Goal: Task Accomplishment & Management: Use online tool/utility

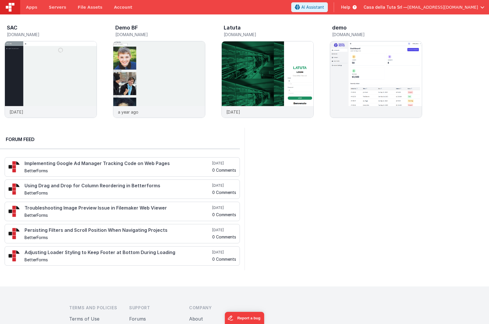
click at [425, 9] on span "[EMAIL_ADDRESS][DOMAIN_NAME]" at bounding box center [443, 7] width 71 height 6
click at [411, 34] on span "Sac Srl" at bounding box center [408, 34] width 13 height 6
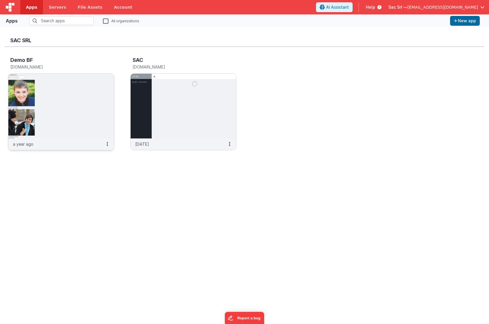
click at [48, 102] on img at bounding box center [61, 106] width 106 height 65
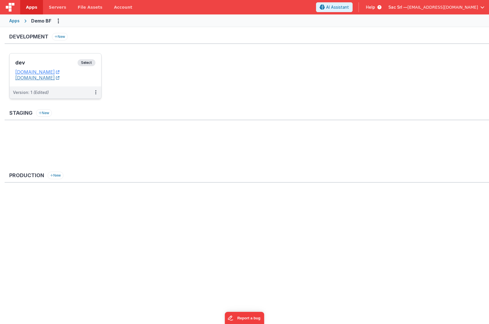
click at [57, 77] on link "[DOMAIN_NAME]" at bounding box center [37, 78] width 44 height 6
click at [88, 71] on dd "nodisorder.fmbetterforms.com" at bounding box center [55, 72] width 80 height 6
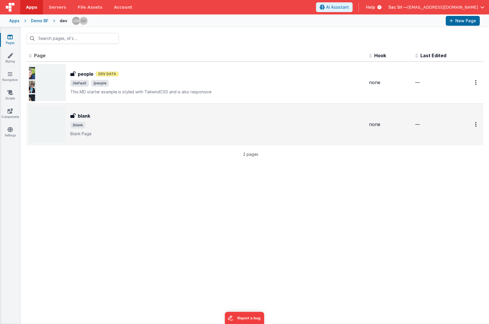
click at [152, 119] on div "blank blank /blank Blank Page" at bounding box center [217, 124] width 294 height 24
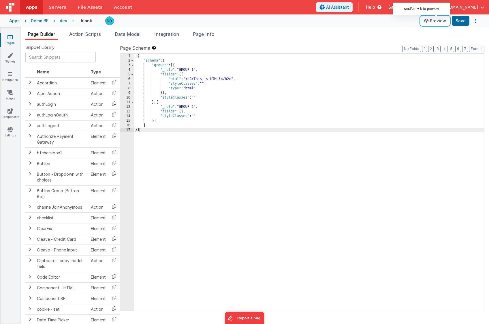
click at [438, 23] on button "Preview" at bounding box center [435, 20] width 29 height 9
click at [122, 10] on link "Account" at bounding box center [123, 7] width 30 height 14
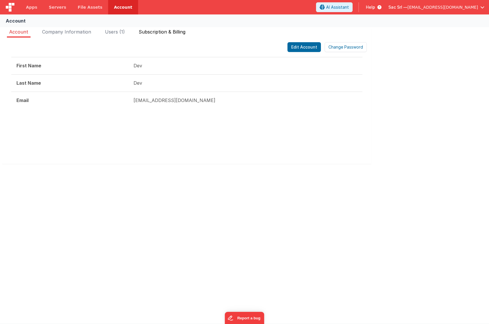
click at [161, 32] on span "Subscription & Billing" at bounding box center [162, 32] width 47 height 6
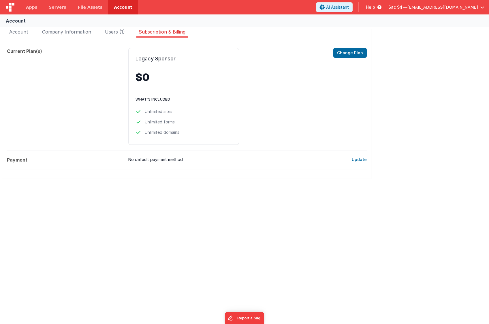
click at [439, 7] on span "[EMAIL_ADDRESS][DOMAIN_NAME]" at bounding box center [443, 7] width 71 height 6
click at [431, 25] on span "Casa della Tuta Srl" at bounding box center [420, 26] width 36 height 6
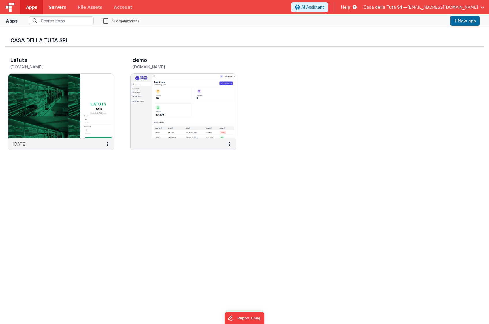
click at [59, 10] on link "Servers" at bounding box center [57, 7] width 29 height 14
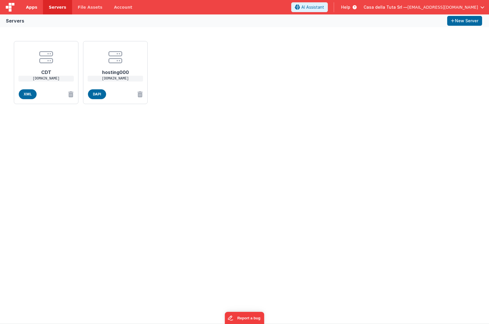
click at [29, 7] on span "Apps" at bounding box center [31, 7] width 11 height 6
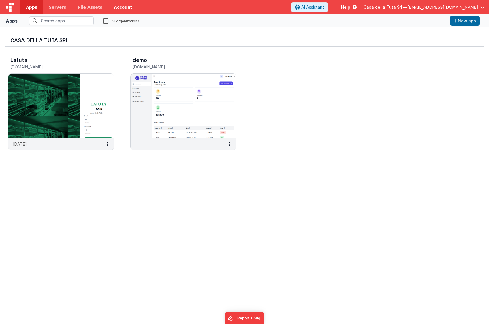
click at [122, 10] on link "Account" at bounding box center [123, 7] width 30 height 14
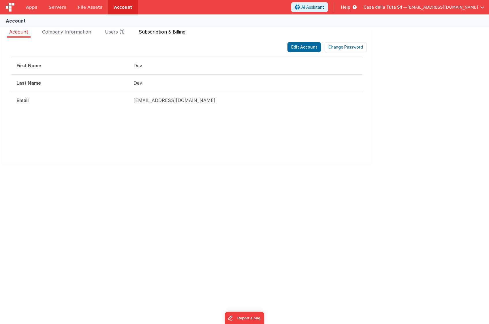
click at [174, 30] on span "Subscription & Billing" at bounding box center [162, 32] width 47 height 6
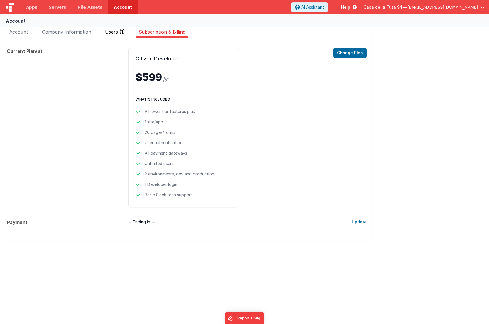
click at [113, 30] on span "Users (1)" at bounding box center [115, 32] width 20 height 6
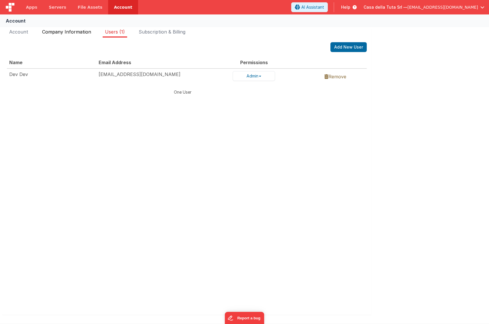
click at [81, 31] on span "Company Information" at bounding box center [66, 32] width 49 height 6
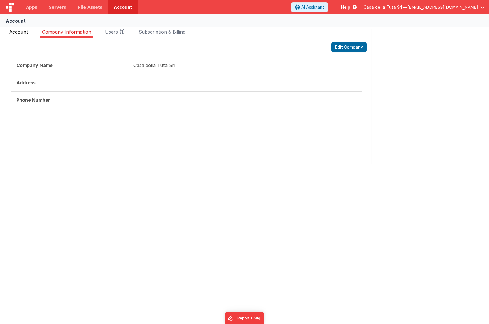
click at [25, 31] on span "Account" at bounding box center [18, 32] width 19 height 6
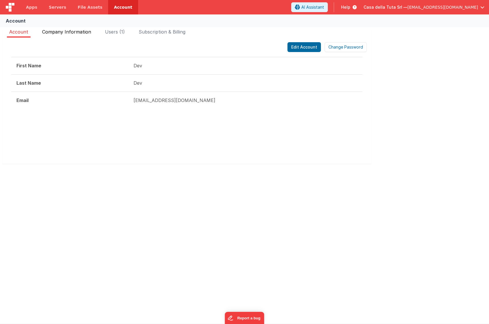
click at [47, 31] on span "Company Information" at bounding box center [66, 32] width 49 height 6
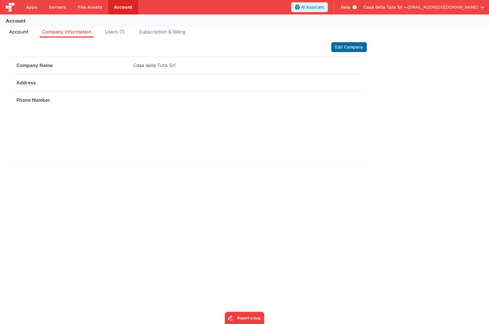
click at [27, 33] on span "Account" at bounding box center [18, 32] width 19 height 6
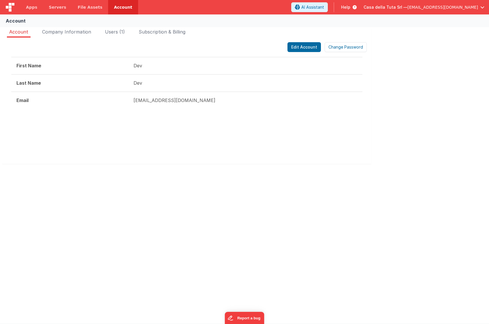
click at [408, 10] on span "Casa della Tuta Srl —" at bounding box center [386, 7] width 44 height 6
click at [410, 32] on span "Sac Srl" at bounding box center [408, 34] width 13 height 6
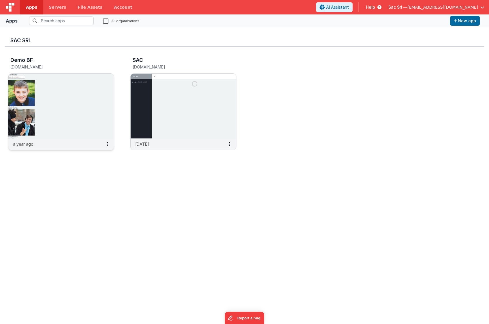
click at [79, 123] on img at bounding box center [61, 106] width 106 height 65
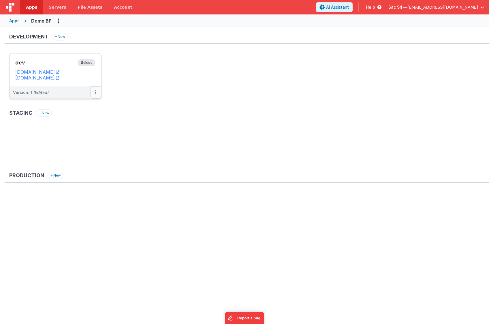
click at [96, 92] on icon at bounding box center [95, 92] width 1 height 0
click at [79, 106] on link "Edit" at bounding box center [76, 105] width 51 height 10
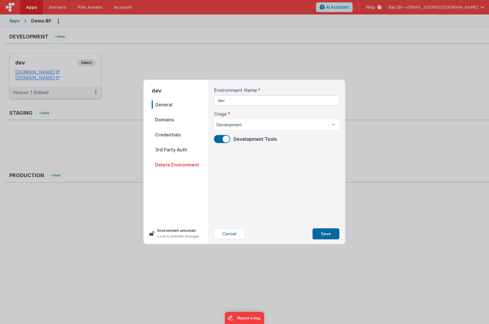
click at [172, 119] on span "Domains" at bounding box center [180, 119] width 57 height 8
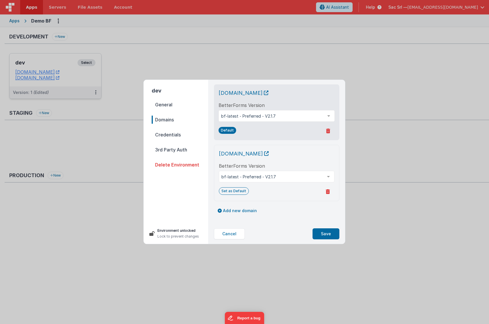
scroll to position [1, 0]
click at [242, 211] on button "Add new domain" at bounding box center [237, 209] width 47 height 10
select select "[DOMAIN_NAME]"
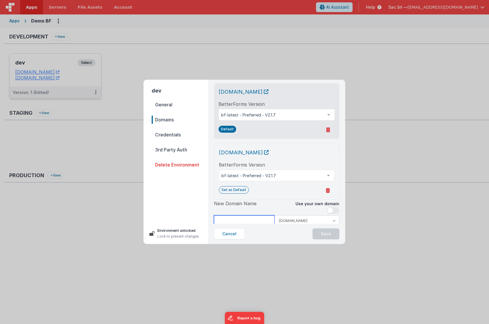
scroll to position [3, 0]
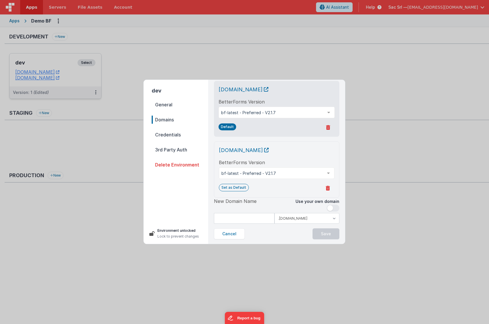
click at [337, 210] on span at bounding box center [333, 207] width 13 height 7
click at [272, 220] on input at bounding box center [277, 218] width 126 height 11
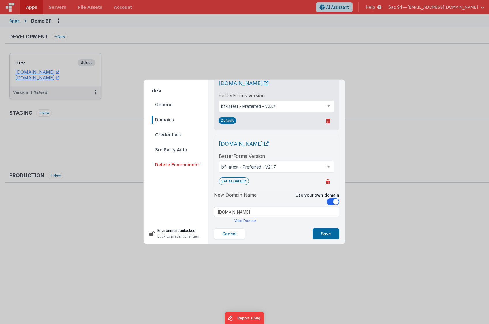
scroll to position [11, 0]
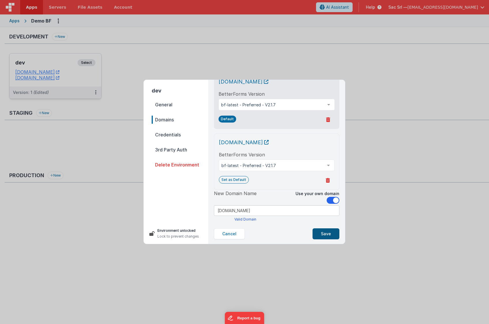
type input "[DOMAIN_NAME]"
click at [323, 233] on button "Save" at bounding box center [326, 233] width 27 height 11
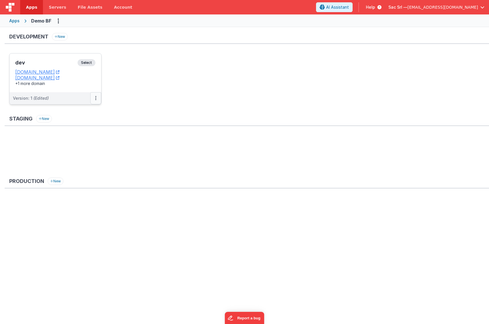
click at [97, 100] on button at bounding box center [95, 98] width 11 height 12
click at [78, 115] on link "Edit" at bounding box center [76, 111] width 51 height 10
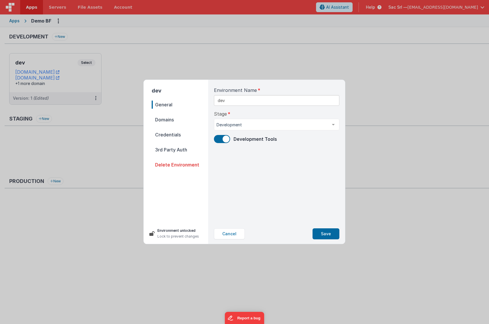
click at [176, 121] on span "Domains" at bounding box center [180, 119] width 57 height 8
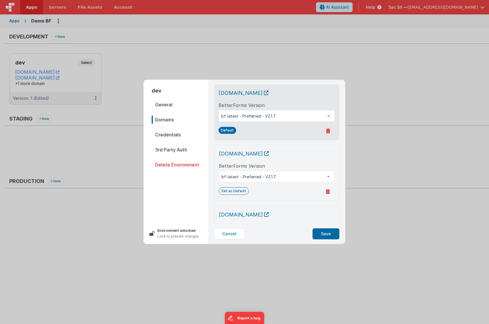
click at [328, 131] on icon at bounding box center [328, 130] width 4 height 5
click at [309, 131] on button "Yes, Delete" at bounding box center [300, 131] width 33 height 10
click at [331, 131] on button at bounding box center [328, 130] width 13 height 9
click at [306, 131] on button "Yes, Delete" at bounding box center [300, 131] width 33 height 10
click at [328, 115] on div at bounding box center [329, 115] width 12 height 11
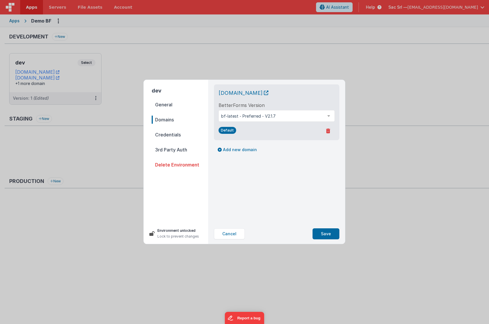
click at [302, 97] on div "demo.fmbetterforms.it BetterForms Version bf-latest - Preferred - V2.1.7 bf-lat…" at bounding box center [277, 112] width 116 height 46
click at [321, 232] on button "Save" at bounding box center [326, 233] width 27 height 11
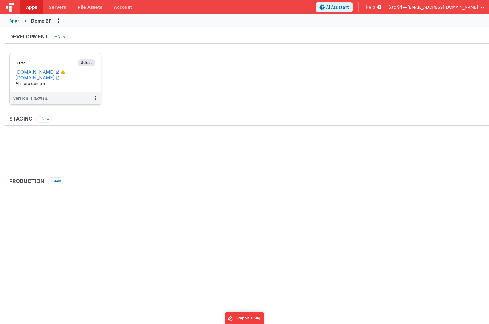
click at [59, 72] on icon at bounding box center [57, 72] width 3 height 0
click at [87, 84] on div "+1 more domain" at bounding box center [55, 84] width 80 height 6
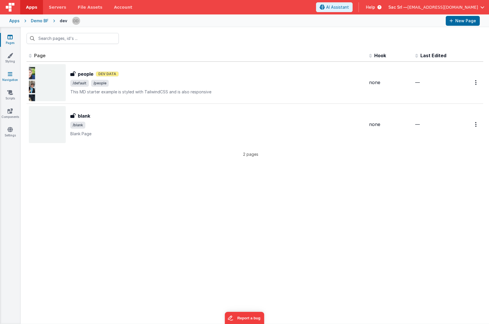
click at [14, 76] on link "Navigation" at bounding box center [10, 77] width 21 height 12
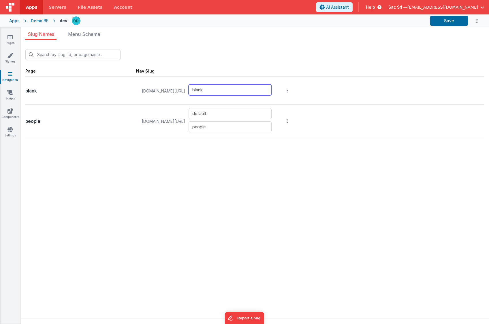
drag, startPoint x: 207, startPoint y: 88, endPoint x: 183, endPoint y: 87, distance: 24.2
click at [183, 87] on div "demo.fmbetterforms.it/#/ blank" at bounding box center [207, 91] width 137 height 22
drag, startPoint x: 218, startPoint y: 116, endPoint x: 184, endPoint y: 113, distance: 34.8
click at [184, 113] on div "demo.fmbetterforms.it/#/ default people" at bounding box center [207, 121] width 137 height 27
drag, startPoint x: 217, startPoint y: 87, endPoint x: 192, endPoint y: 87, distance: 24.8
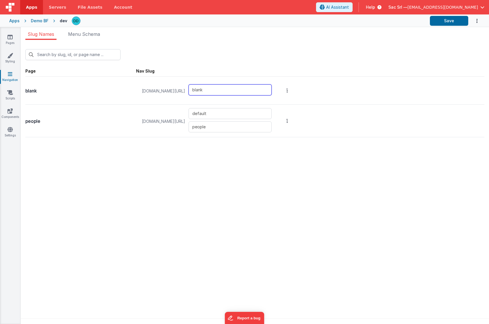
click at [192, 87] on div "demo.fmbetterforms.it/#/ blank" at bounding box center [207, 91] width 137 height 22
paste input "default"
type input "default"
click at [270, 113] on input "default" at bounding box center [230, 113] width 83 height 11
click at [287, 119] on div "demo.fmbetterforms.it/#/ default people" at bounding box center [215, 121] width 153 height 28
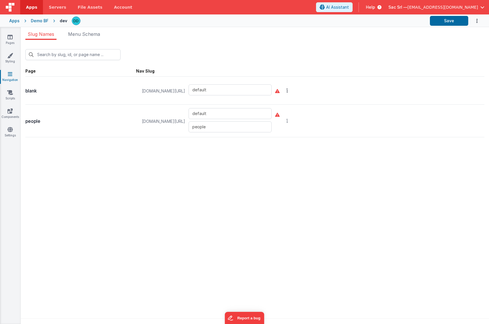
click at [288, 119] on icon "Options" at bounding box center [287, 120] width 1 height 5
click at [214, 112] on button at bounding box center [244, 162] width 489 height 324
drag, startPoint x: 232, startPoint y: 112, endPoint x: 175, endPoint y: 111, distance: 56.9
click at [175, 111] on div "demo.fmbetterforms.it/#/ default people" at bounding box center [207, 121] width 137 height 27
click at [335, 123] on div "people demo.fmbetterforms.it/#/ people" at bounding box center [254, 120] width 459 height 33
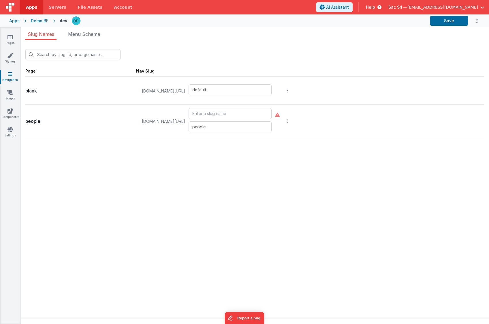
click at [288, 121] on icon "Options" at bounding box center [287, 120] width 1 height 5
click at [148, 114] on button at bounding box center [244, 162] width 489 height 324
drag, startPoint x: 155, startPoint y: 114, endPoint x: 95, endPoint y: 111, distance: 60.1
click at [154, 114] on span "demo.fmbetterforms.it/#/" at bounding box center [164, 121] width 50 height 27
click at [446, 22] on button "Save" at bounding box center [449, 21] width 38 height 10
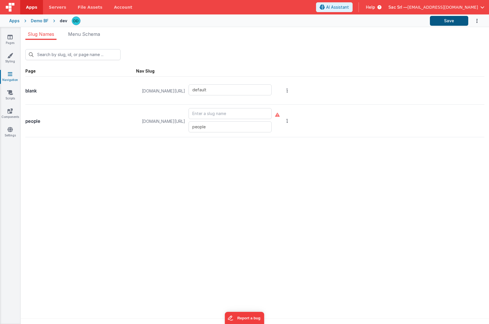
type input "people"
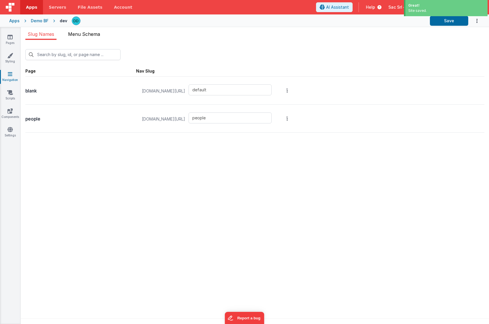
click at [90, 37] on li "Menu Schema" at bounding box center [84, 35] width 37 height 9
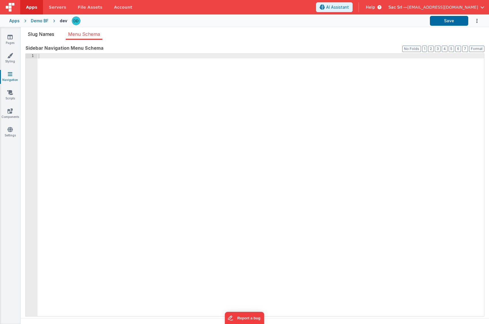
click at [46, 34] on span "Slug Names" at bounding box center [41, 34] width 27 height 6
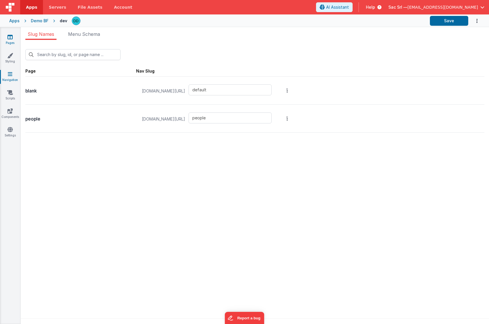
click at [14, 40] on link "Pages" at bounding box center [10, 40] width 21 height 12
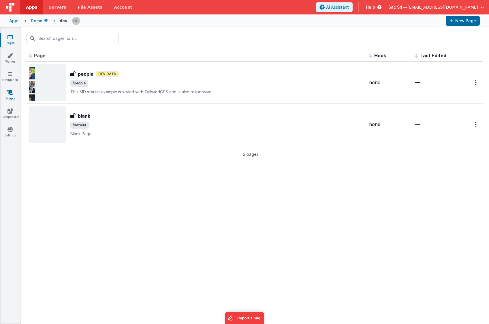
click at [12, 91] on icon at bounding box center [10, 92] width 6 height 6
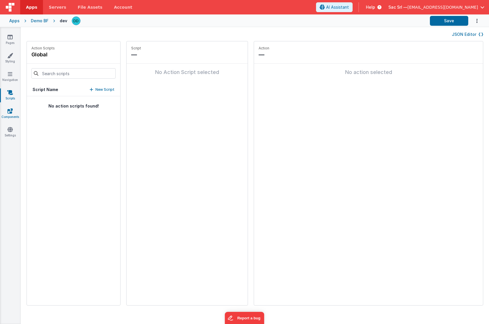
click at [9, 109] on icon at bounding box center [10, 111] width 5 height 6
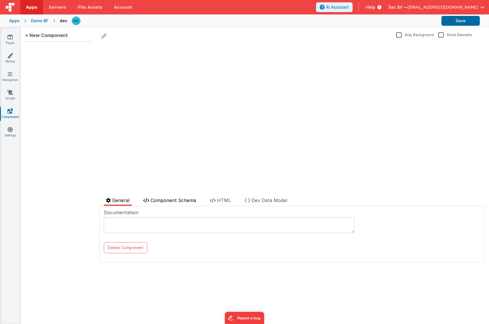
click at [182, 203] on li "Component Schema" at bounding box center [169, 201] width 57 height 9
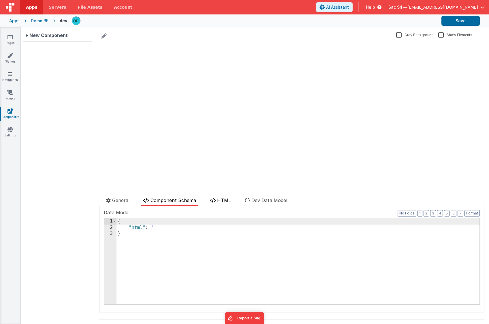
click at [221, 200] on span "HTML" at bounding box center [224, 200] width 14 height 6
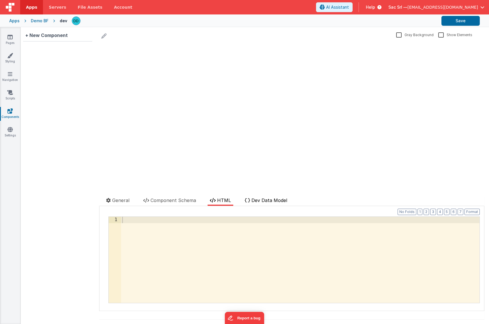
click at [279, 200] on span "Dev Data Model" at bounding box center [270, 200] width 36 height 6
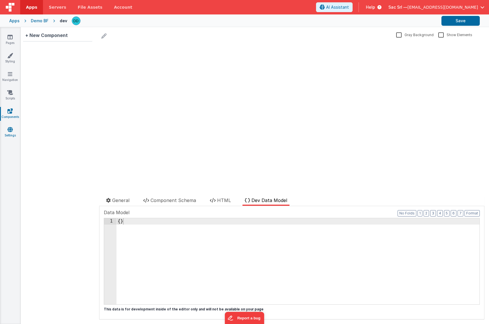
click at [8, 128] on icon at bounding box center [10, 129] width 5 height 6
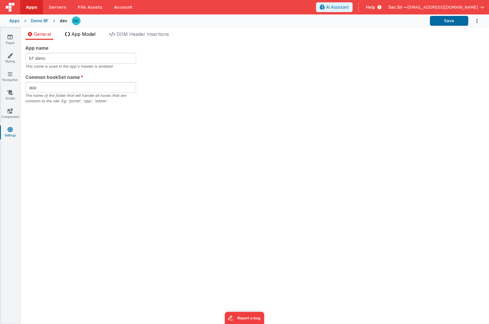
click at [90, 35] on span "App Model" at bounding box center [84, 34] width 24 height 6
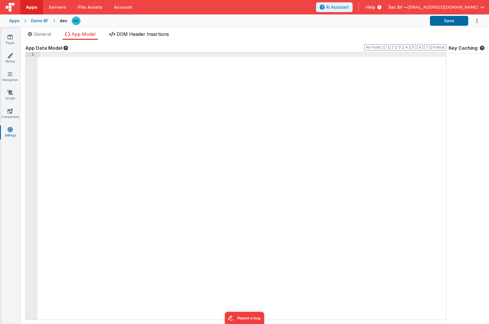
click at [145, 33] on span "DOM Header Insertions" at bounding box center [143, 34] width 53 height 6
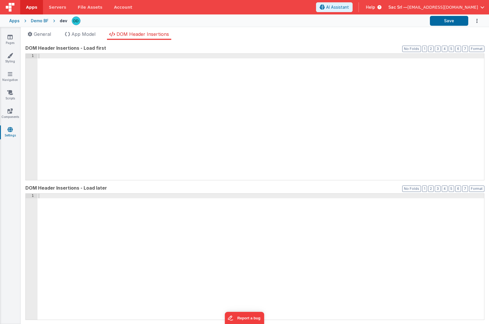
drag, startPoint x: 37, startPoint y: 34, endPoint x: 24, endPoint y: 35, distance: 13.6
click at [37, 34] on span "General" at bounding box center [42, 34] width 17 height 6
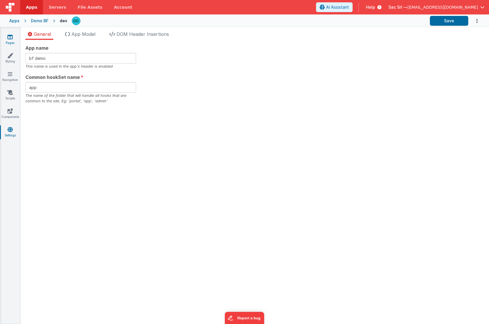
click at [10, 37] on icon at bounding box center [10, 37] width 5 height 6
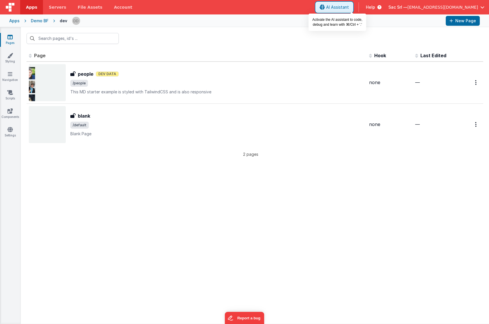
click at [349, 7] on span "AI Assistant" at bounding box center [337, 7] width 23 height 6
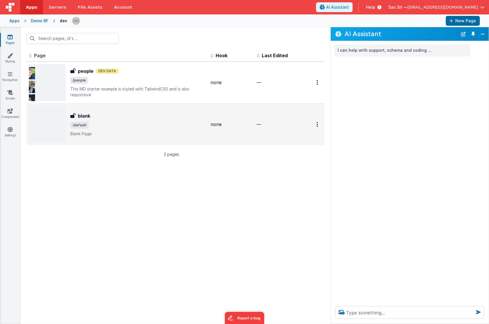
click at [172, 125] on span "/default" at bounding box center [138, 125] width 136 height 7
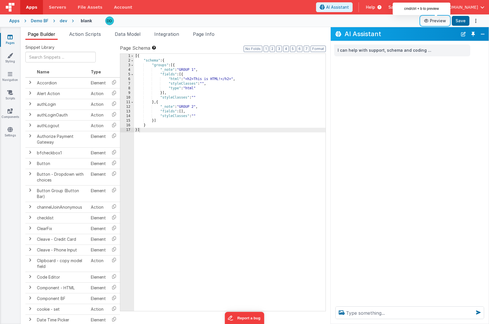
click at [439, 21] on button "Preview" at bounding box center [435, 20] width 29 height 9
click at [407, 21] on div at bounding box center [260, 20] width 311 height 9
click at [352, 122] on div "I can help with support, schema and coding ..." at bounding box center [410, 171] width 158 height 260
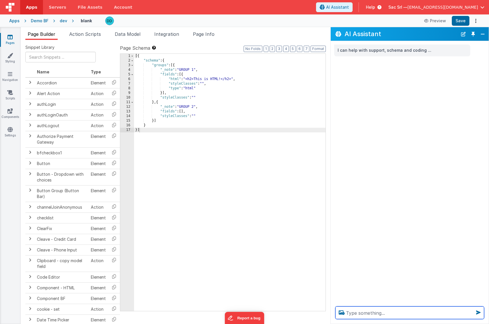
click at [417, 309] on textarea at bounding box center [410, 312] width 149 height 13
type textarea "Mi serve un form per la richiesta di informazioni"
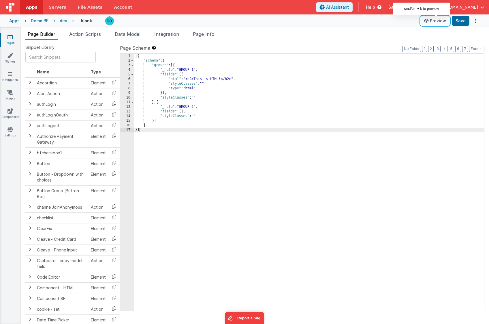
click at [439, 20] on button "Preview" at bounding box center [435, 20] width 29 height 9
click at [63, 21] on div "dev" at bounding box center [64, 21] width 8 height 6
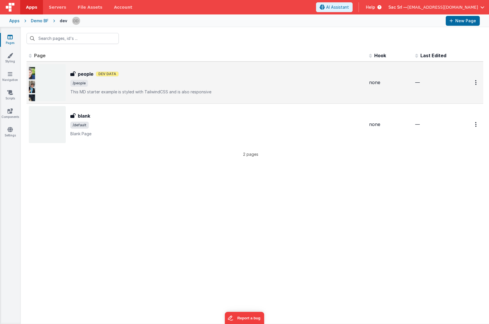
click at [337, 94] on p "This MD starter example is styled with TailwindCSS and is also responsive" at bounding box center [217, 92] width 294 height 6
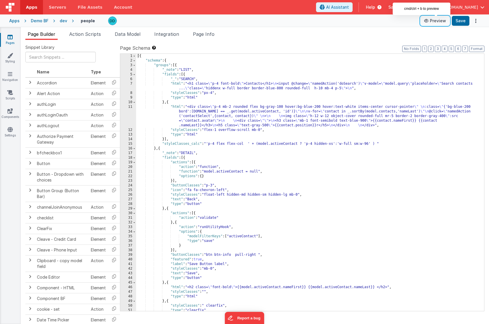
click at [439, 20] on button "Preview" at bounding box center [435, 20] width 29 height 9
click at [259, 32] on ul "Page Builder Action Scripts Data Model Integration Page Info" at bounding box center [255, 35] width 469 height 9
click at [61, 20] on div "dev" at bounding box center [64, 21] width 8 height 6
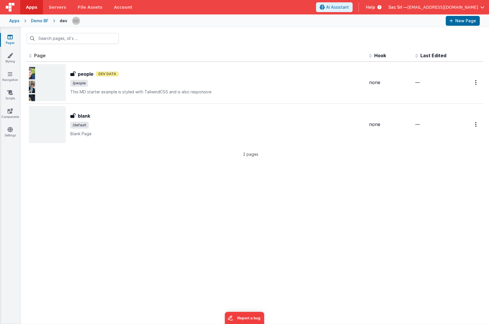
click at [40, 19] on div "Demo BF" at bounding box center [40, 21] width 18 height 6
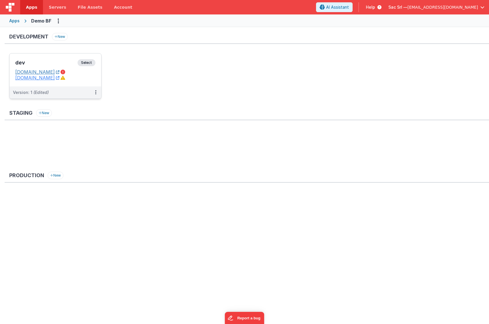
click at [58, 72] on link "bfdemo.nodisorder.app" at bounding box center [37, 72] width 44 height 6
click at [96, 92] on icon at bounding box center [95, 92] width 1 height 0
click at [79, 104] on link "Edit" at bounding box center [76, 105] width 51 height 10
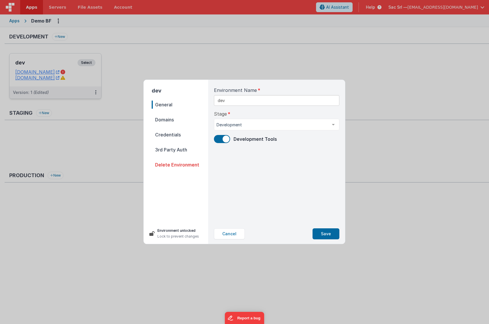
click at [168, 117] on span "Domains" at bounding box center [180, 119] width 57 height 8
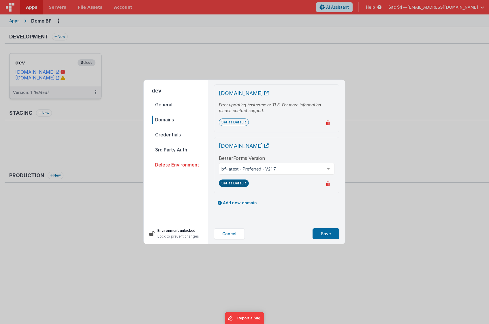
click at [233, 185] on button "Set as Default" at bounding box center [234, 183] width 30 height 8
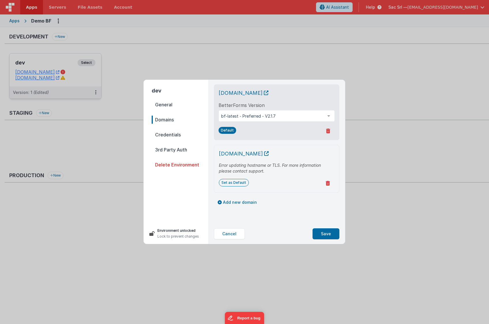
click at [329, 183] on icon at bounding box center [328, 183] width 4 height 5
click at [306, 185] on button "Yes, Delete" at bounding box center [300, 183] width 33 height 10
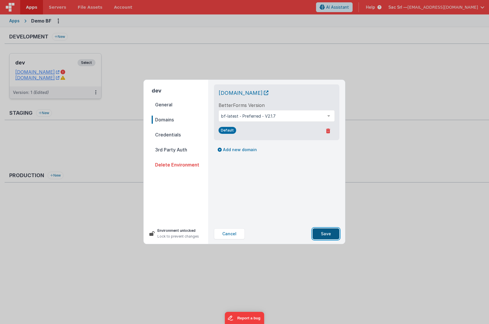
click at [324, 233] on button "Save" at bounding box center [326, 233] width 27 height 11
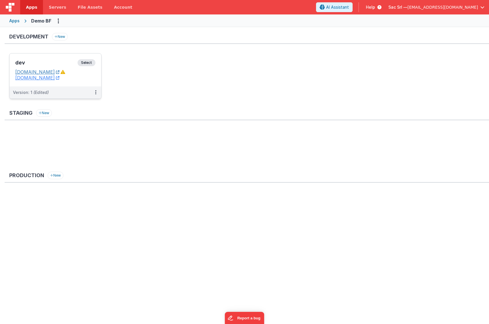
click at [59, 72] on icon at bounding box center [57, 72] width 3 height 0
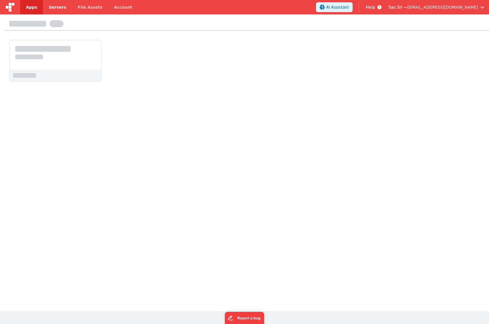
click at [54, 9] on span "Servers" at bounding box center [57, 7] width 17 height 6
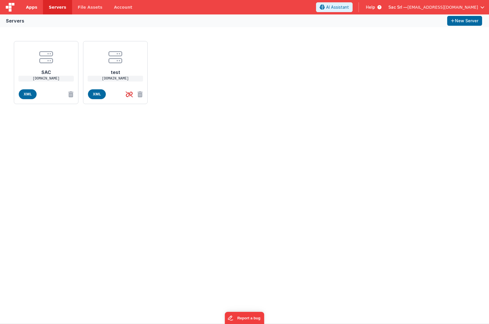
click at [29, 8] on span "Apps" at bounding box center [31, 7] width 11 height 6
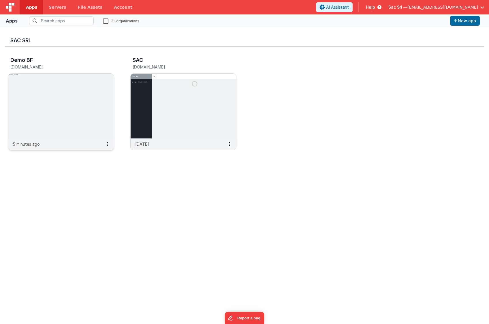
click at [76, 83] on img at bounding box center [61, 106] width 106 height 65
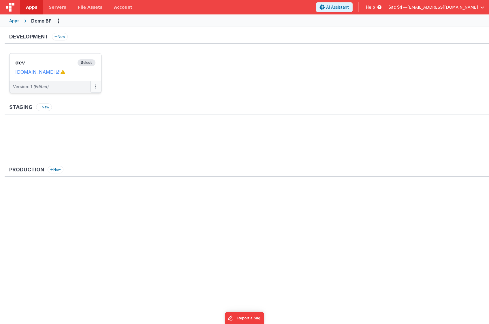
click at [97, 86] on button at bounding box center [95, 87] width 11 height 12
click at [73, 100] on link "Edit" at bounding box center [76, 99] width 51 height 10
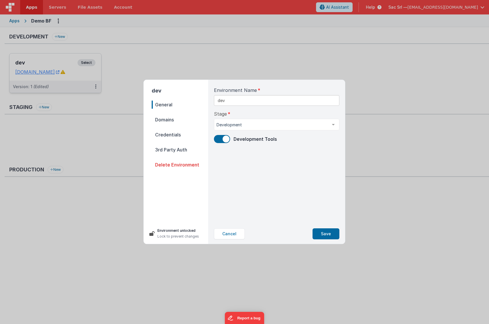
click at [157, 115] on span "Domains" at bounding box center [180, 119] width 57 height 8
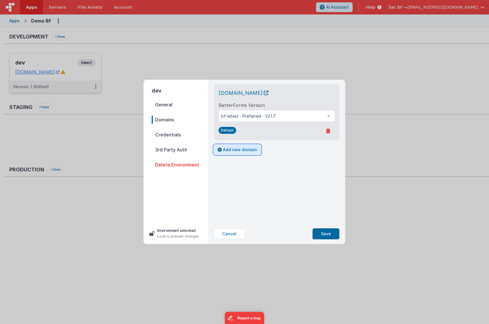
click at [229, 148] on button "Add new domain" at bounding box center [237, 150] width 47 height 10
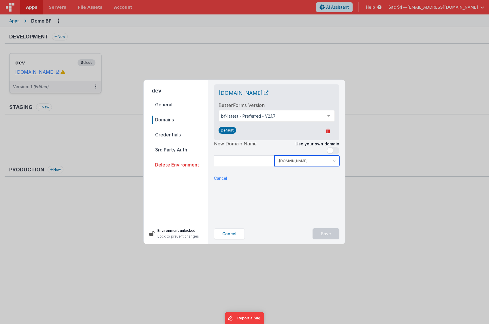
click at [335, 160] on select ".clientportal.cloud .fmbetterforms.com" at bounding box center [307, 160] width 65 height 11
select select "clientportal.cloud"
click at [275, 155] on select ".clientportal.cloud .fmbetterforms.com" at bounding box center [307, 160] width 65 height 11
click at [257, 161] on input at bounding box center [244, 160] width 61 height 11
type input "nodbf"
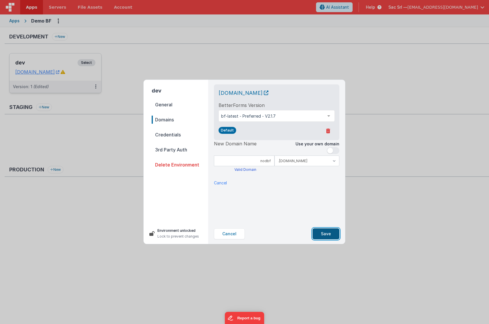
click at [331, 234] on button "Save" at bounding box center [326, 233] width 27 height 11
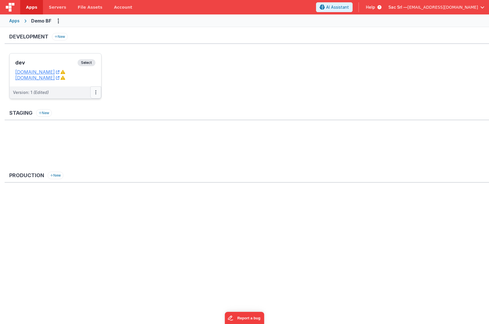
click at [96, 92] on icon at bounding box center [95, 92] width 1 height 0
click at [85, 106] on link "Edit" at bounding box center [76, 105] width 51 height 10
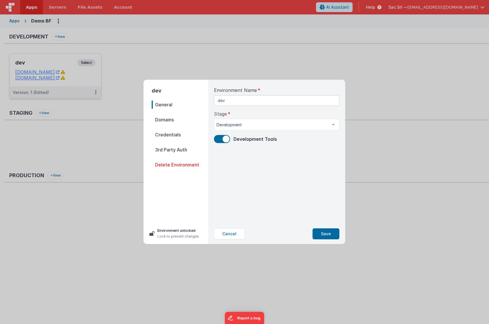
click at [180, 106] on span "General" at bounding box center [180, 104] width 57 height 8
click at [174, 120] on span "Domains" at bounding box center [180, 119] width 57 height 8
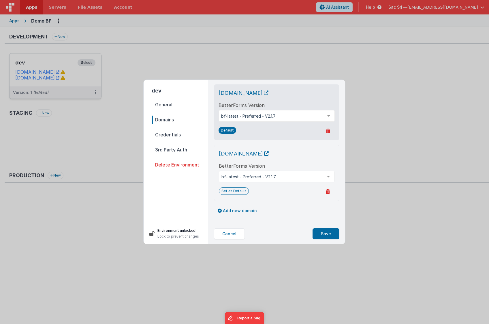
drag, startPoint x: 174, startPoint y: 108, endPoint x: 177, endPoint y: 107, distance: 3.6
click at [174, 108] on span "General" at bounding box center [180, 104] width 57 height 8
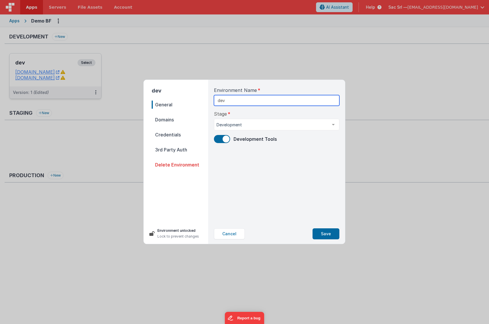
click at [262, 105] on input "dev" at bounding box center [277, 100] width 126 height 11
click at [292, 116] on div "Stage Development Development Staging Production List is empty." at bounding box center [277, 120] width 126 height 20
click at [166, 121] on span "Domains" at bounding box center [180, 119] width 57 height 8
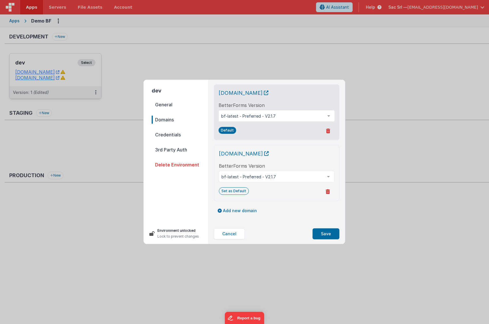
click at [168, 133] on span "Credentials" at bounding box center [180, 134] width 57 height 8
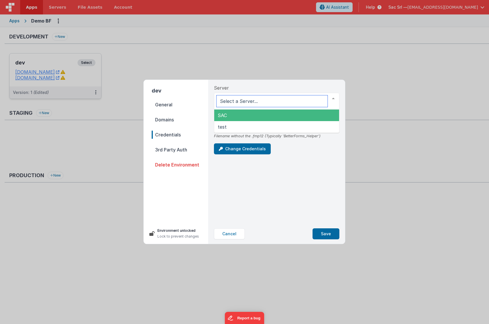
click at [300, 97] on div at bounding box center [277, 101] width 126 height 17
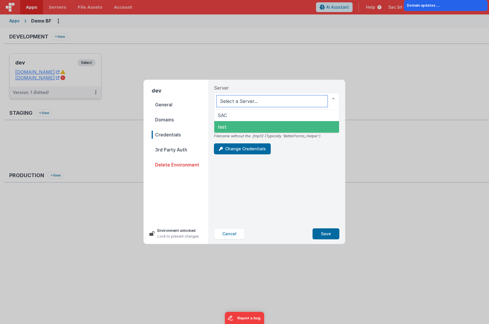
click at [231, 123] on span "test" at bounding box center [276, 127] width 125 height 12
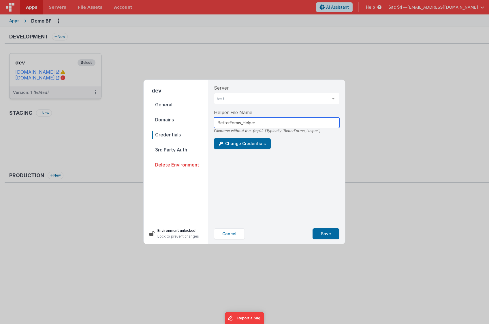
click at [267, 123] on input "BetterForms_Helper" at bounding box center [277, 122] width 126 height 11
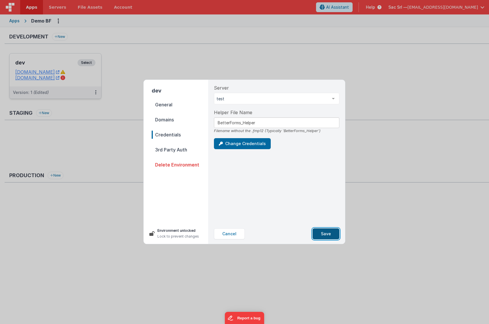
click at [329, 232] on button "Save" at bounding box center [326, 233] width 27 height 11
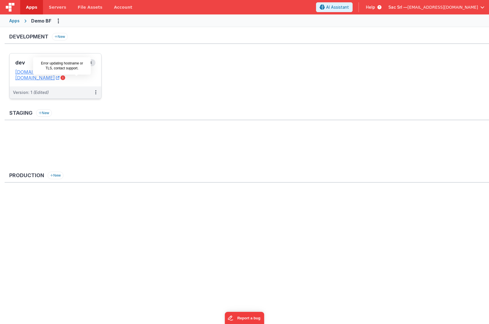
click at [65, 79] on icon at bounding box center [63, 77] width 5 height 5
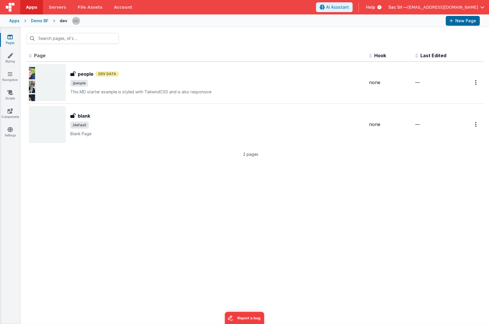
click at [37, 21] on div "Demo BF" at bounding box center [40, 21] width 18 height 6
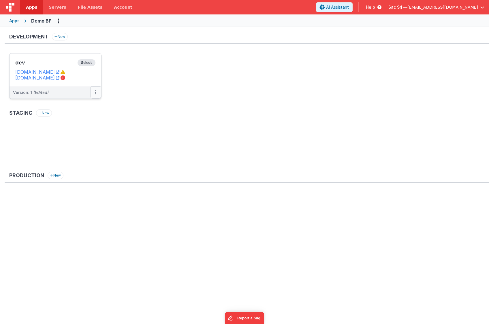
click at [97, 94] on button at bounding box center [95, 92] width 11 height 12
click at [83, 107] on link "Edit" at bounding box center [76, 105] width 51 height 10
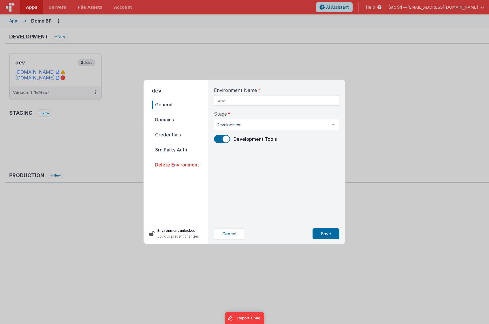
click at [168, 116] on span "Domains" at bounding box center [180, 119] width 57 height 8
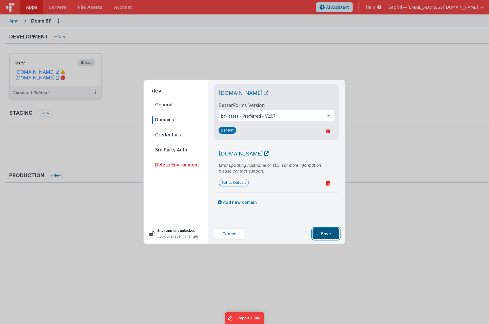
click at [327, 233] on button "Save" at bounding box center [326, 233] width 27 height 11
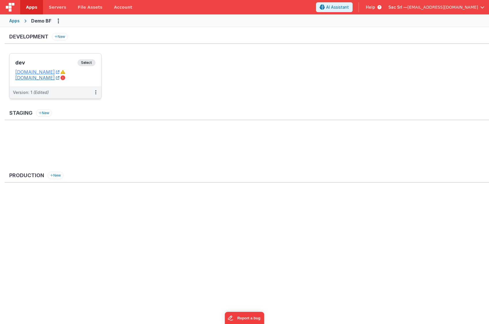
click at [59, 78] on link "nodbf.clientportal.cloud" at bounding box center [37, 78] width 44 height 6
click at [53, 72] on link "[DOMAIN_NAME]" at bounding box center [37, 72] width 44 height 6
click at [95, 92] on icon at bounding box center [95, 92] width 1 height 0
click at [74, 106] on link "Edit" at bounding box center [76, 105] width 51 height 10
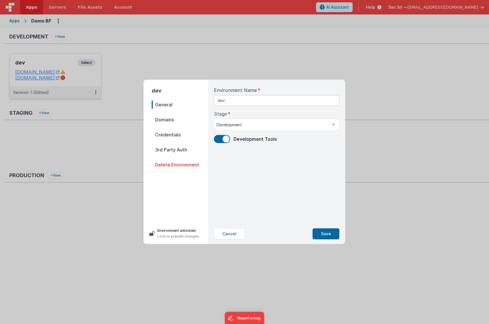
click at [175, 119] on span "Domains" at bounding box center [180, 119] width 57 height 8
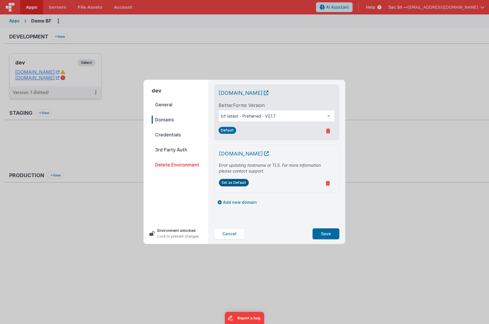
click at [243, 185] on button "Set as Default" at bounding box center [234, 183] width 30 height 8
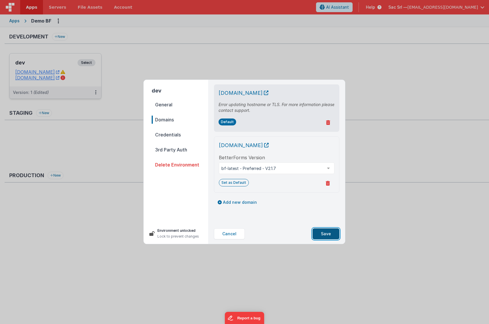
click at [324, 236] on button "Save" at bounding box center [326, 233] width 27 height 11
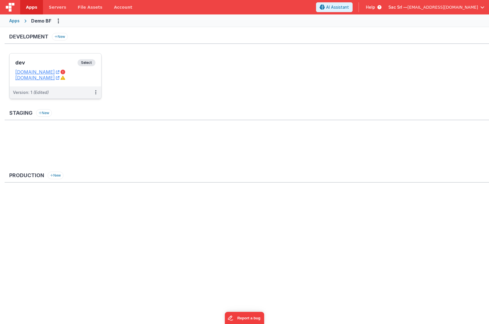
click at [94, 80] on dd "[DOMAIN_NAME]" at bounding box center [55, 78] width 80 height 6
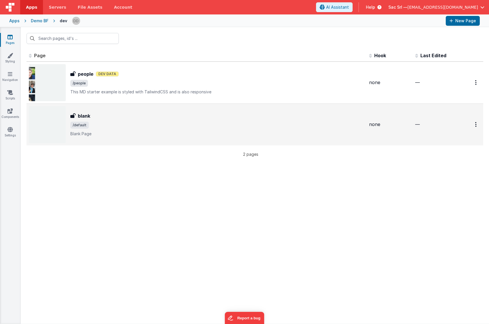
click at [246, 133] on p "Blank Page" at bounding box center [217, 134] width 294 height 6
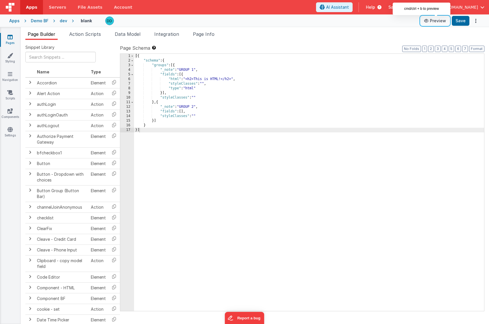
click at [439, 20] on button "Preview" at bounding box center [435, 20] width 29 height 9
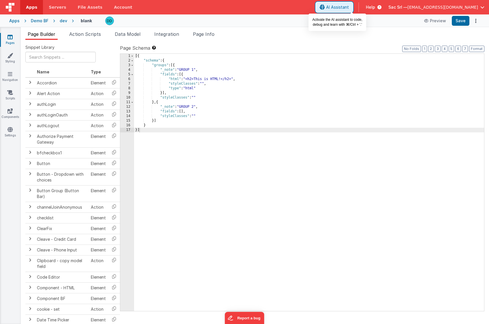
click at [349, 6] on span "AI Assistant" at bounding box center [337, 7] width 23 height 6
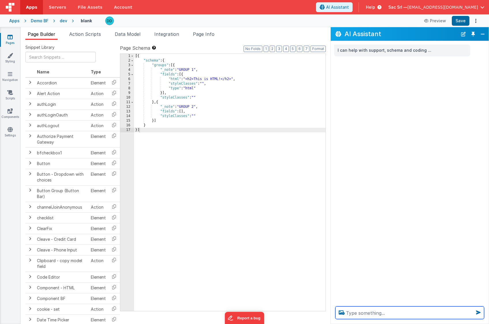
click at [395, 311] on textarea at bounding box center [410, 312] width 149 height 13
type textarea "ciao"
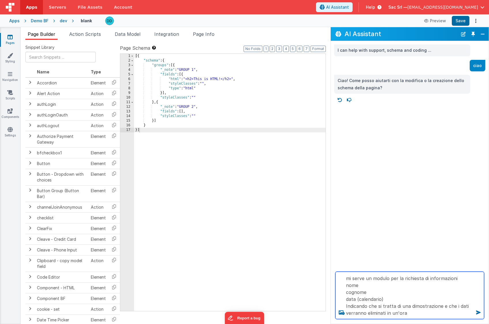
type textarea "mi serve un modulo per la richiesta di informazioni nome cognome data (calendar…"
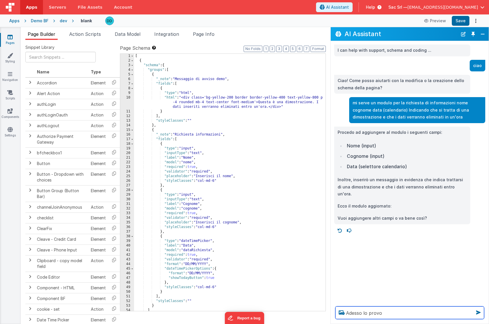
type textarea "Adesso lo provo"
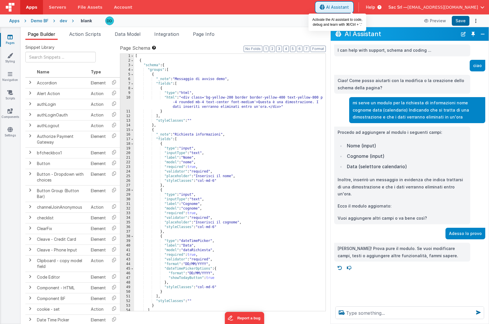
click at [349, 10] on span "AI Assistant" at bounding box center [337, 7] width 23 height 6
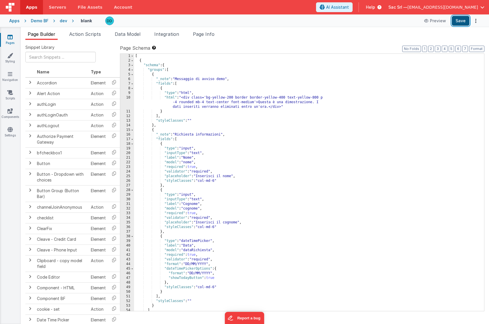
click at [462, 20] on button "Save" at bounding box center [461, 21] width 18 height 10
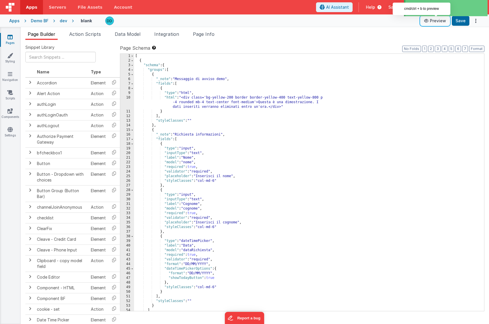
click at [437, 21] on button "Preview" at bounding box center [435, 20] width 29 height 9
click at [438, 21] on button "Preview" at bounding box center [435, 20] width 29 height 9
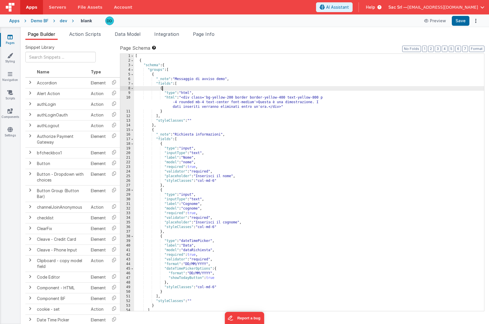
click at [242, 87] on div "[ { "schema" : { "groups" : [ { "_note" : "Messaggio di avviso demo" , "fields"…" at bounding box center [309, 187] width 350 height 266
click at [82, 36] on span "Action Scripts" at bounding box center [85, 34] width 32 height 6
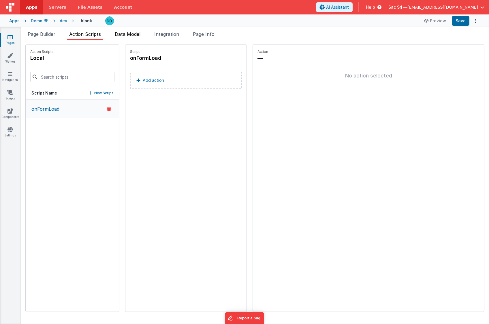
click at [124, 37] on span "Data Model" at bounding box center [128, 34] width 26 height 6
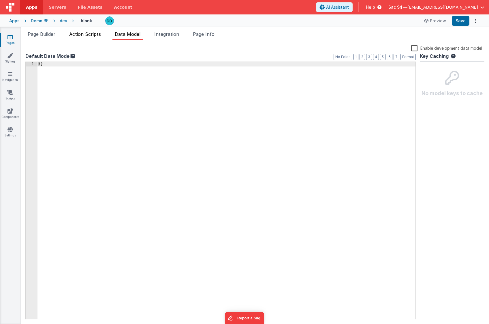
click at [76, 34] on span "Action Scripts" at bounding box center [85, 34] width 32 height 6
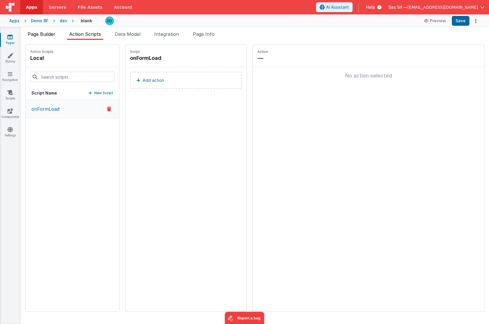
click at [48, 35] on span "Page Builder" at bounding box center [42, 34] width 28 height 6
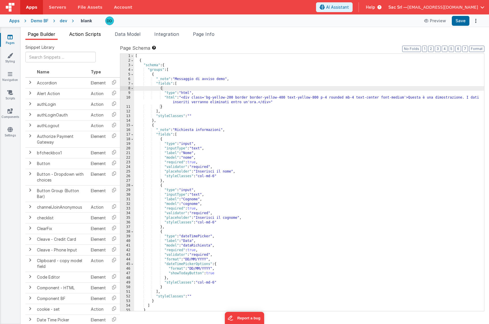
click at [85, 34] on span "Action Scripts" at bounding box center [85, 34] width 32 height 6
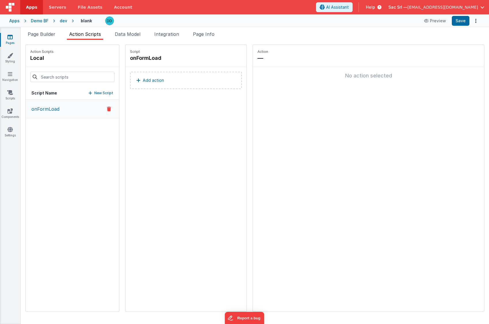
click at [58, 108] on p "onFormLoad" at bounding box center [43, 108] width 31 height 7
click at [175, 32] on span "Integration" at bounding box center [166, 34] width 25 height 6
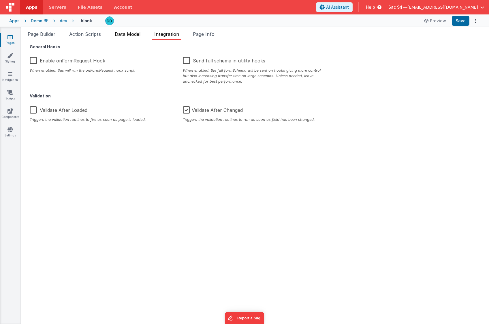
click at [122, 34] on span "Data Model" at bounding box center [128, 34] width 26 height 6
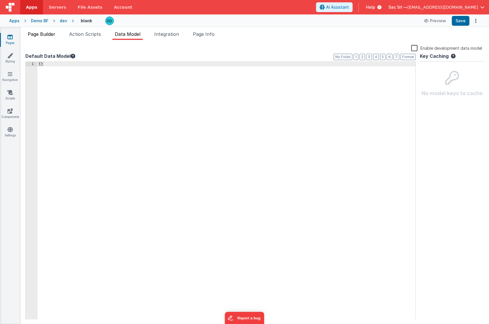
click at [55, 33] on span "Page Builder" at bounding box center [42, 34] width 28 height 6
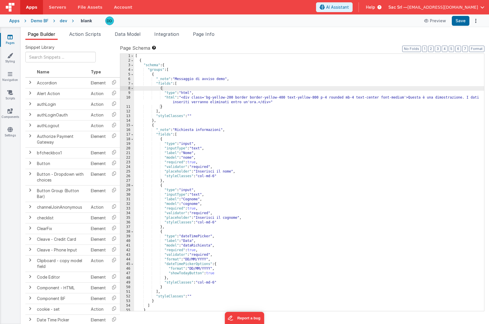
click at [128, 98] on div "10" at bounding box center [127, 99] width 14 height 9
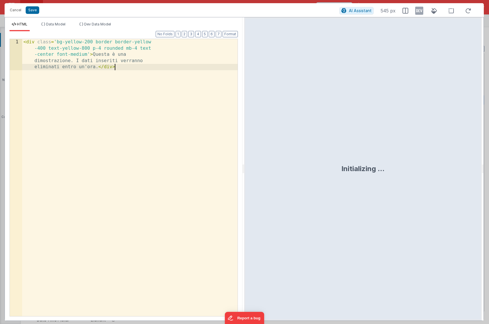
click at [128, 98] on div "< div class = 'bg-yellow-200 border border-yellow -400 text-yellow-800 p-4 roun…" at bounding box center [130, 208] width 216 height 339
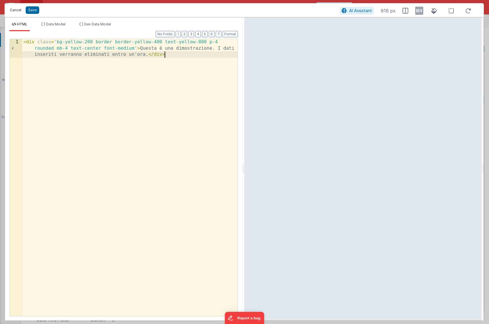
click at [17, 9] on button "Cancel" at bounding box center [15, 10] width 17 height 8
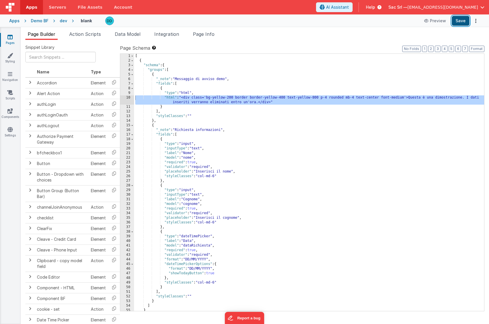
click at [458, 24] on button "Save" at bounding box center [461, 21] width 18 height 10
click at [38, 20] on div "Demo BF" at bounding box center [40, 21] width 18 height 6
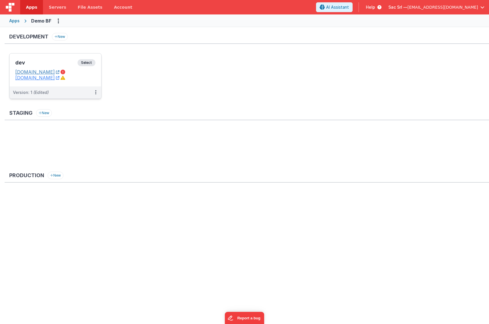
click at [59, 73] on link "[DOMAIN_NAME]" at bounding box center [37, 72] width 44 height 6
click at [84, 78] on dd "[DOMAIN_NAME]" at bounding box center [55, 78] width 80 height 6
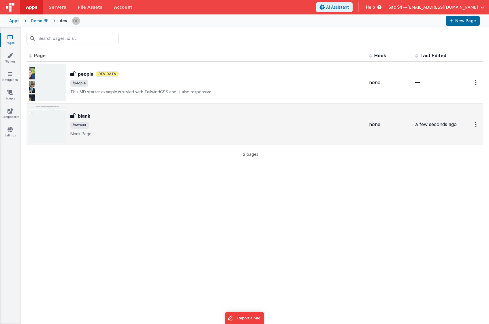
click at [169, 115] on div "blank" at bounding box center [217, 115] width 294 height 7
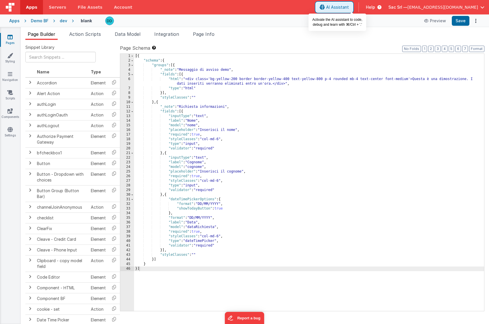
click at [353, 10] on button "AI Assistant" at bounding box center [334, 7] width 37 height 10
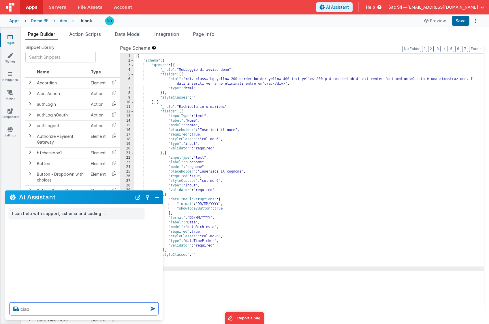
type textarea "ciao"
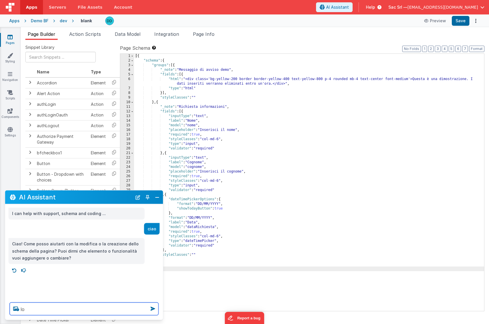
type textarea "l"
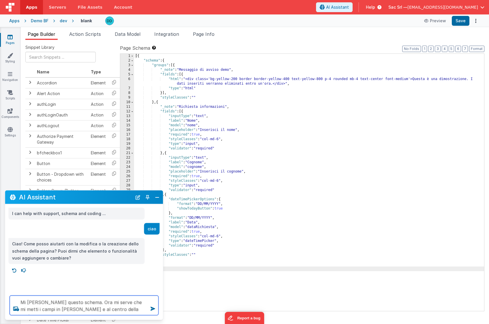
type textarea "Mi hai fornito questo schema. Ora mi serve che mi metti i campi in colonna e al…"
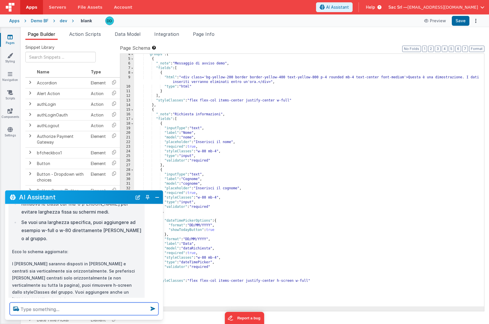
scroll to position [149, 0]
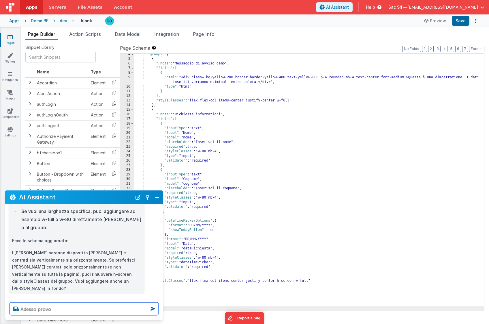
type textarea "Adesso provo"
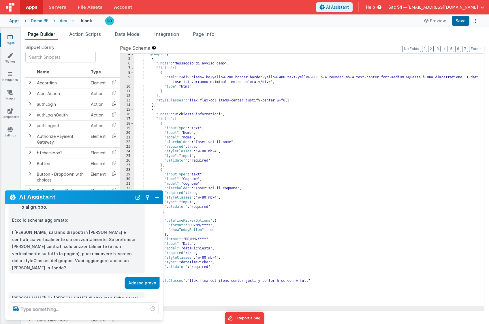
scroll to position [175, 0]
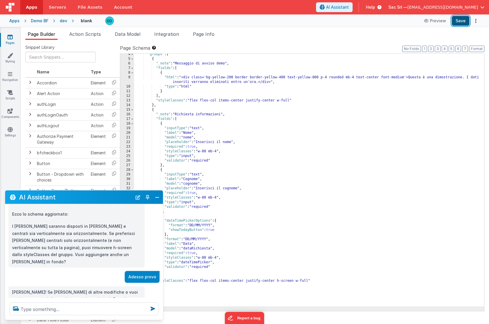
click at [461, 21] on button "Save" at bounding box center [461, 21] width 18 height 10
click at [115, 308] on textarea at bounding box center [84, 308] width 149 height 13
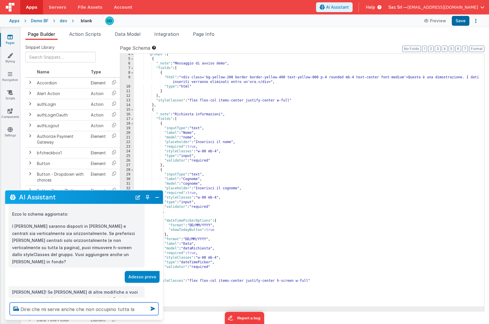
click at [147, 309] on textarea "Direi che mi serve anche che non occupino tutta la pagina" at bounding box center [84, 308] width 149 height 13
type textarea "Non sono centrati verticalmente. Direi che mi serve anche che non occupino tutt…"
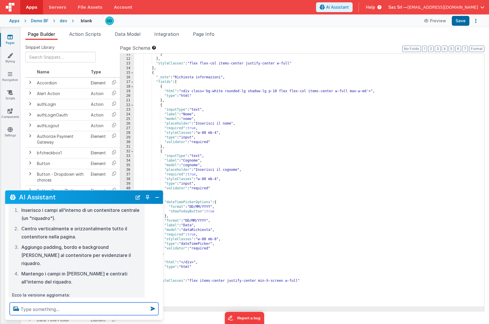
scroll to position [340, 0]
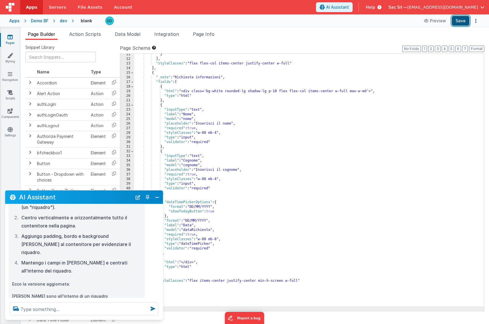
click at [461, 19] on button "Save" at bounding box center [461, 21] width 18 height 10
click at [205, 35] on span "Page Info" at bounding box center [204, 34] width 22 height 6
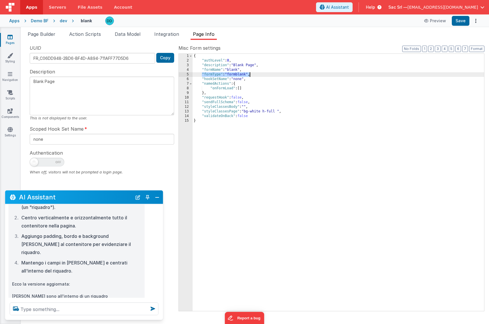
drag, startPoint x: 203, startPoint y: 74, endPoint x: 250, endPoint y: 74, distance: 46.5
click at [250, 74] on div "{ "authLevel" : 0 , "description" : "Blank Page" , "formName" : "blank" , "form…" at bounding box center [339, 187] width 292 height 266
click at [63, 39] on ul "Page Builder Action Scripts Data Model Integration Page Info" at bounding box center [255, 35] width 469 height 9
click at [51, 35] on span "Page Builder" at bounding box center [42, 34] width 28 height 6
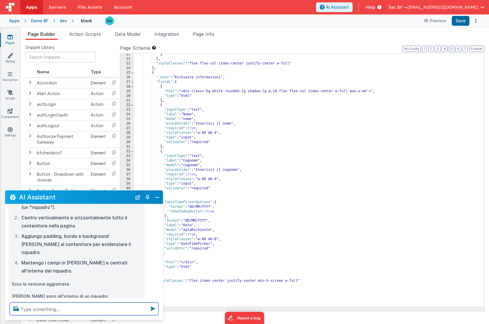
click at [94, 308] on textarea at bounding box center [84, 308] width 149 height 13
paste textarea ""formType": "formblank""
type textarea "Non sembra che sia come scrivi. È un "formType": "formblank""
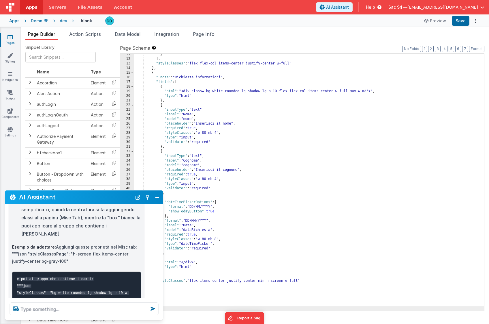
scroll to position [656, 0]
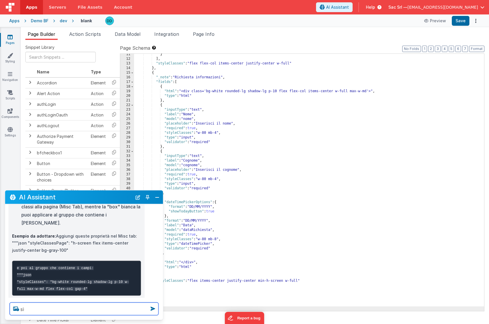
type textarea "sì"
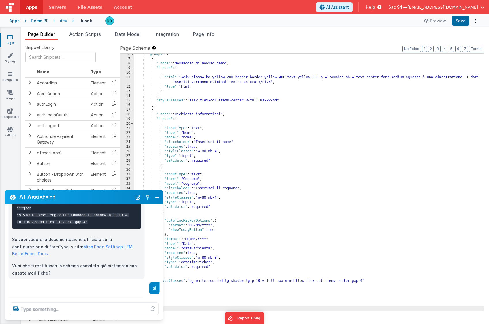
scroll to position [734, 0]
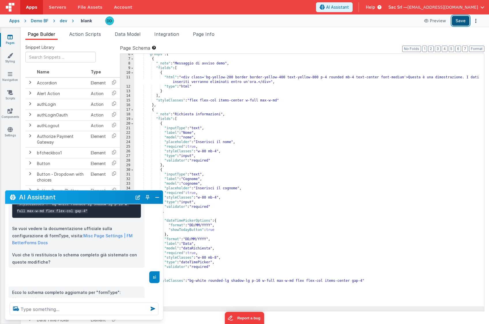
click at [462, 20] on button "Save" at bounding box center [461, 21] width 18 height 10
click at [79, 310] on textarea at bounding box center [84, 308] width 149 height 13
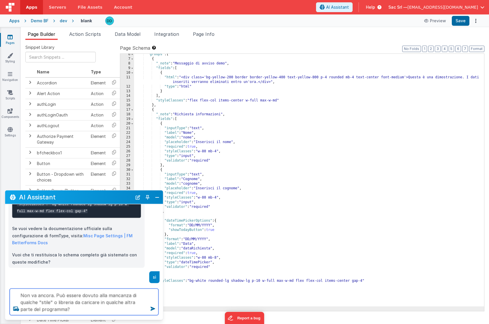
type textarea "Non va ancora. Può essere dovuto alla mancanza di qualche "stile" o libreria da…"
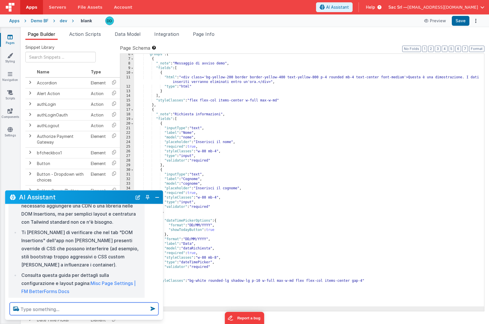
scroll to position [1113, 0]
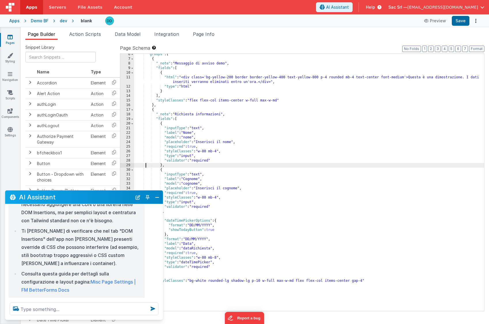
click at [146, 163] on div ""groups" : [ { "_note" : "Messaggio di avviso demo" , "fields" : [ { "html" : "…" at bounding box center [309, 185] width 350 height 266
click at [9, 56] on icon at bounding box center [10, 56] width 6 height 6
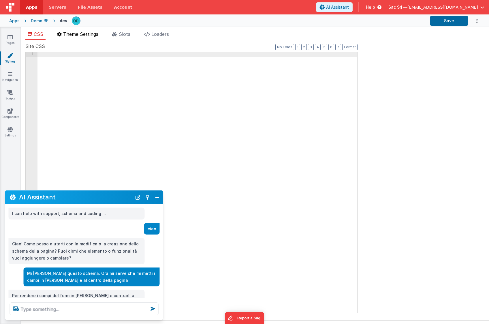
click at [80, 37] on span "Theme Settings" at bounding box center [80, 34] width 35 height 6
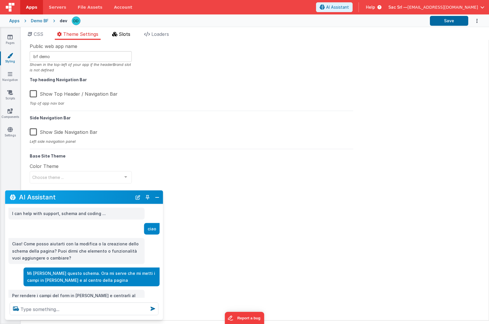
click at [124, 35] on span "Slots" at bounding box center [125, 34] width 12 height 6
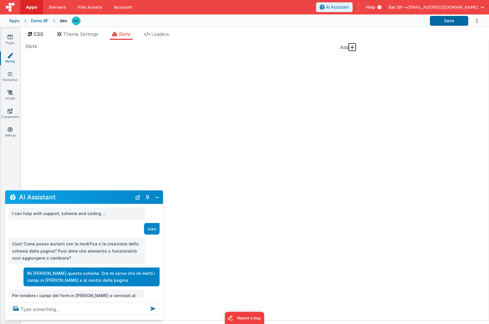
click at [35, 32] on span "CSS" at bounding box center [39, 34] width 10 height 6
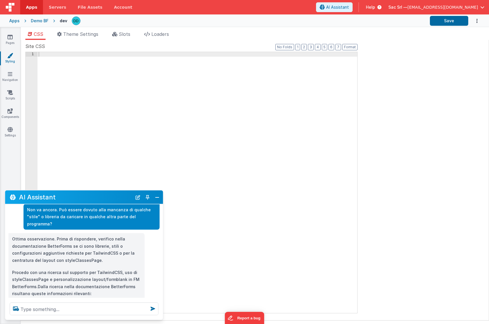
scroll to position [1147, 0]
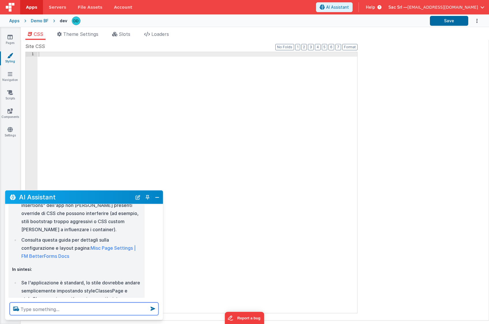
click at [56, 307] on textarea at bounding box center [84, 308] width 149 height 13
type textarea "Nel tab "Styling" non c'è niente"
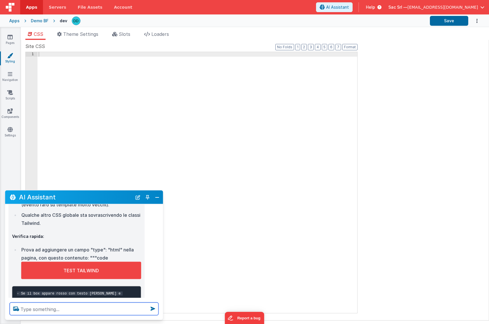
scroll to position [1415, 0]
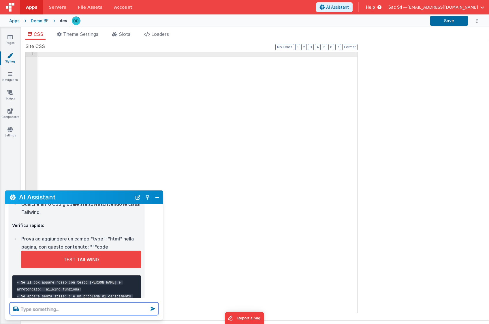
click at [97, 310] on textarea at bounding box center [84, 308] width 149 height 13
type textarea "guidami"
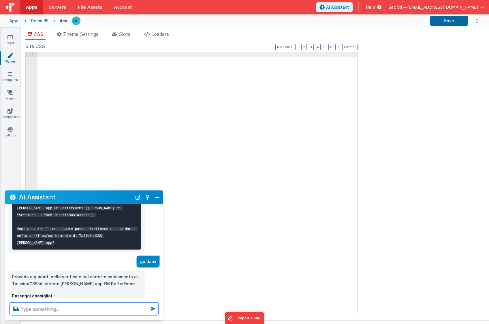
scroll to position [1551, 0]
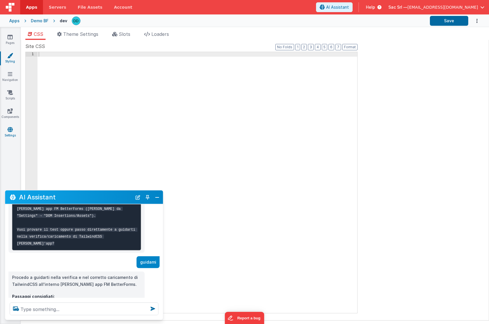
click at [11, 130] on icon at bounding box center [10, 129] width 5 height 6
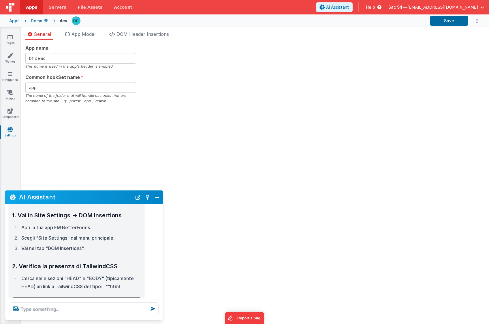
scroll to position [1649, 0]
click at [137, 36] on span "DOM Header Insertions" at bounding box center [143, 34] width 53 height 6
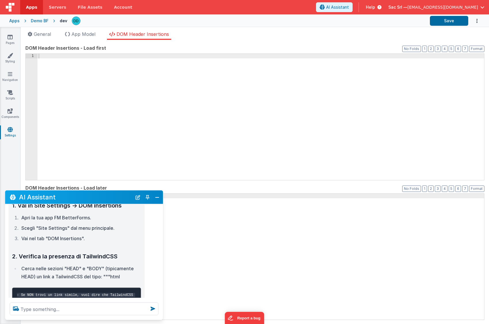
scroll to position [1658, 0]
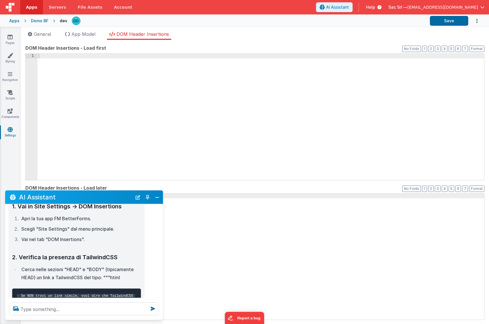
drag, startPoint x: 98, startPoint y: 253, endPoint x: 25, endPoint y: 235, distance: 74.8
click at [25, 288] on pre "- Se NON trovi un link simile, vuol dire che TailwindCSS non è incluso. ### 3. …" at bounding box center [76, 319] width 129 height 63
copy code """"html <link href="https://cdn.jsdelivr.net/npm/tailwindcss@3.0.24/dist/tailwi…"
click at [116, 121] on div at bounding box center [261, 121] width 447 height 135
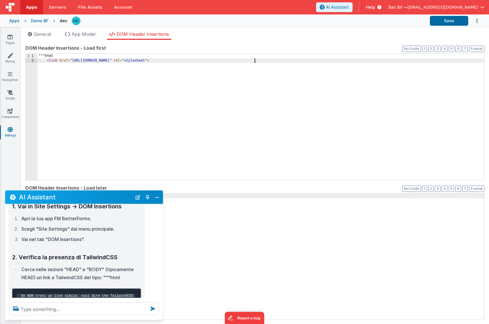
click at [125, 127] on div """"html < link href = "https://cdn.jsdelivr.net/npm/tailwindcss@3.0.24/dist/tai…" at bounding box center [261, 121] width 447 height 135
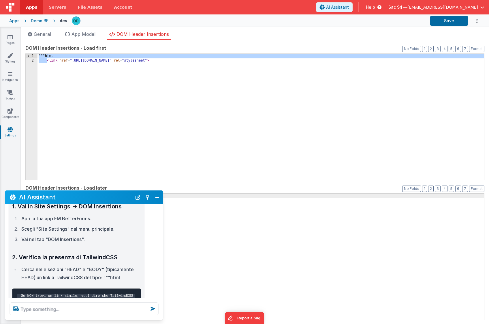
drag, startPoint x: 48, startPoint y: 59, endPoint x: 32, endPoint y: 46, distance: 20.3
click at [32, 46] on div "DOM Header Insertions - Load first Format 7 6 5 4 3 2 1 No Folds 1 2 """html < …" at bounding box center [254, 111] width 459 height 135
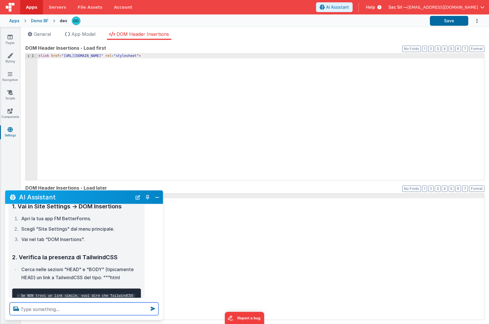
click at [86, 309] on textarea at bounding box center [84, 308] width 149 height 13
type textarea "Non è molto chiaro che cosa devo scrivere"
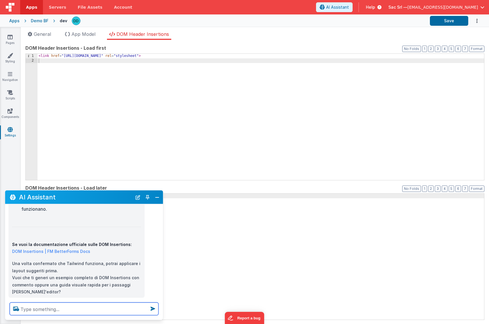
scroll to position [1859, 0]
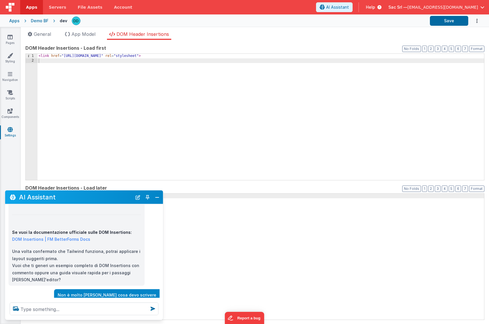
scroll to position [1871, 0]
click at [455, 17] on button "Save" at bounding box center [449, 21] width 38 height 10
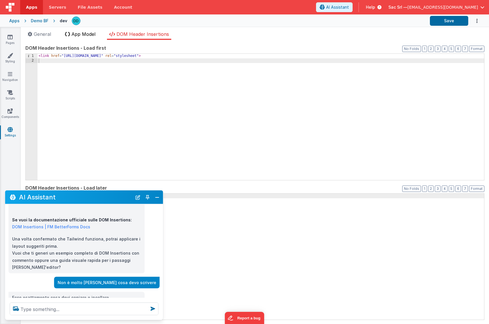
click at [83, 35] on span "App Model" at bounding box center [84, 34] width 24 height 6
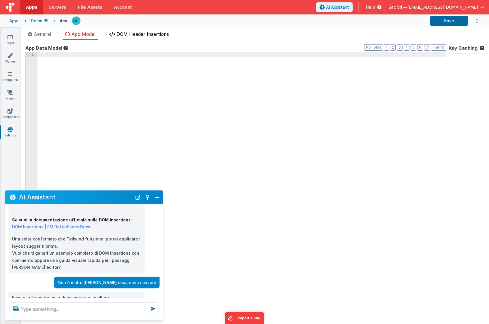
click at [136, 35] on span "DOM Header Insertions" at bounding box center [143, 34] width 53 height 6
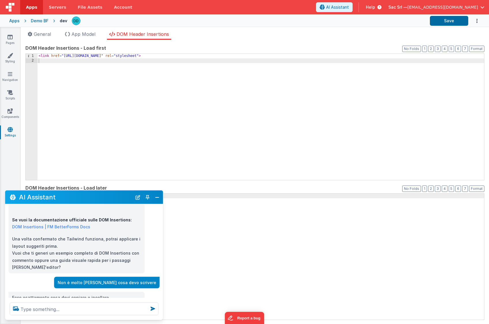
click at [12, 21] on div "Apps" at bounding box center [14, 21] width 10 height 6
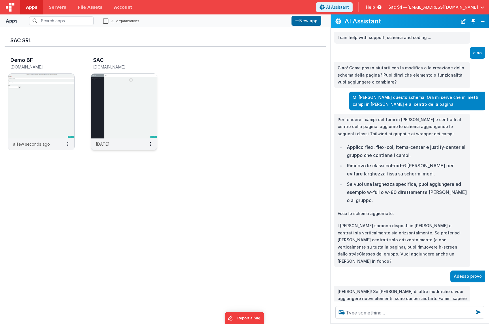
click at [195, 109] on div "Demo BF demo.fmbetterforms.it a few seconds ago SAC sac.fmbetterforms.com 3 day…" at bounding box center [166, 105] width 322 height 117
click at [137, 98] on img at bounding box center [124, 106] width 66 height 65
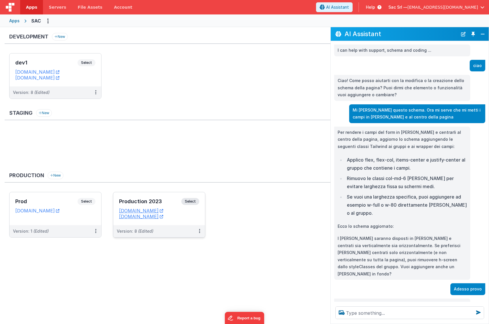
click at [199, 218] on dd "sacprod.fmbetterforms.com" at bounding box center [159, 216] width 80 height 6
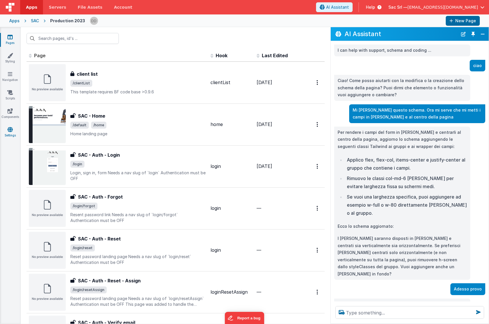
click at [13, 128] on link "Settings" at bounding box center [10, 132] width 21 height 12
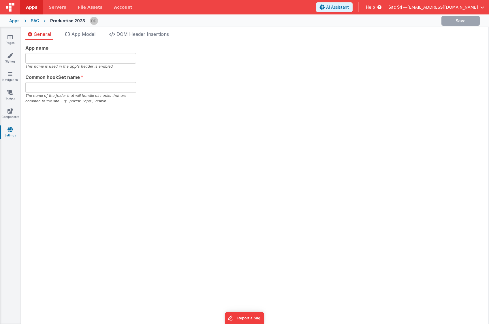
type input "SAC Srl"
type input "app"
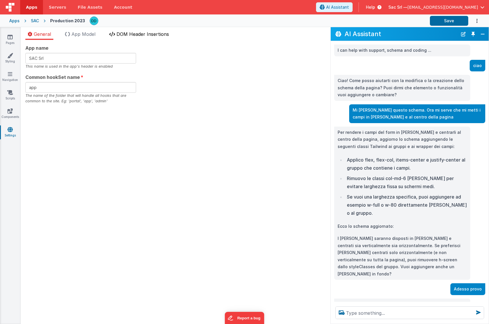
click at [123, 32] on span "DOM Header Insertions" at bounding box center [143, 34] width 53 height 6
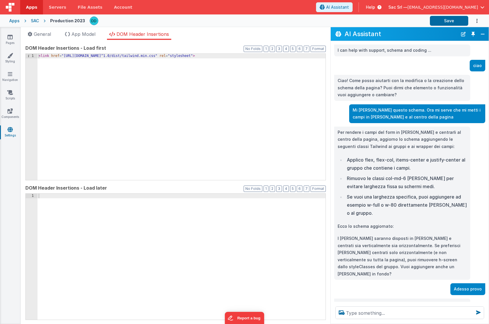
drag, startPoint x: 20, startPoint y: 21, endPoint x: 20, endPoint y: 31, distance: 10.1
click at [20, 31] on div "Apps Servers File Assets Account Some FUTURE Slot AI Assistant Help Sac Srl — n…" at bounding box center [244, 162] width 489 height 324
click at [13, 59] on link "Styling" at bounding box center [10, 59] width 21 height 12
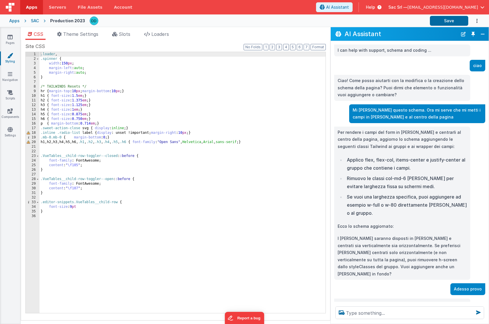
click at [16, 23] on div "Apps" at bounding box center [14, 21] width 10 height 6
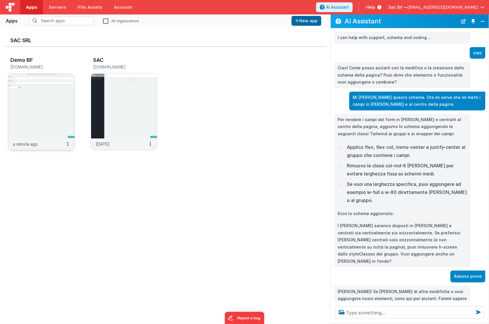
click at [41, 97] on img at bounding box center [41, 106] width 66 height 65
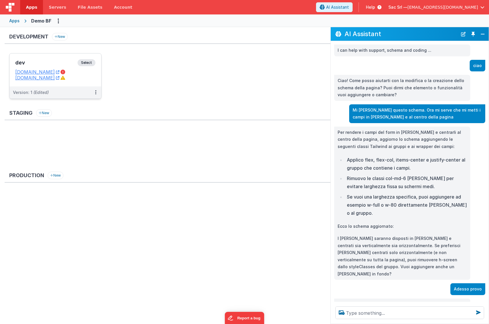
click at [91, 81] on dd "[DOMAIN_NAME]" at bounding box center [55, 78] width 80 height 6
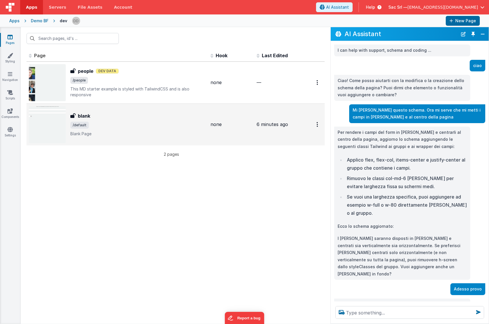
click at [165, 119] on div "blank blank /default Blank Page" at bounding box center [138, 124] width 136 height 24
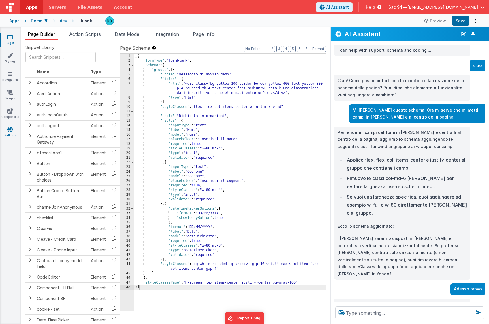
click at [12, 127] on icon at bounding box center [10, 129] width 5 height 6
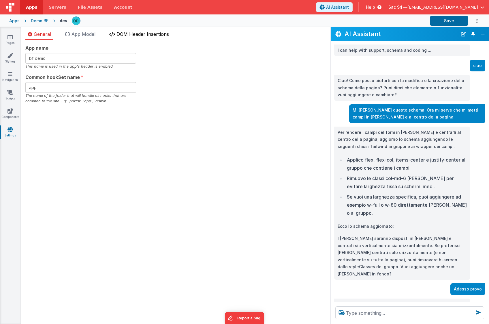
click at [135, 35] on span "DOM Header Insertions" at bounding box center [143, 34] width 53 height 6
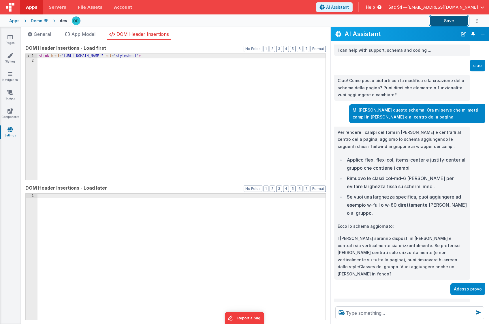
click at [452, 19] on button "Save" at bounding box center [449, 21] width 38 height 10
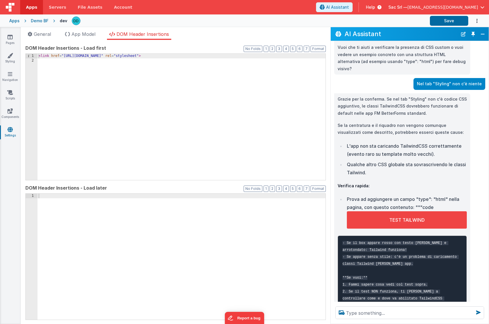
scroll to position [1288, 0]
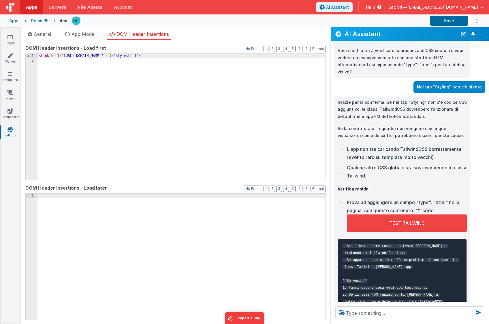
click at [401, 214] on div "TEST TAILWIND" at bounding box center [407, 222] width 120 height 17
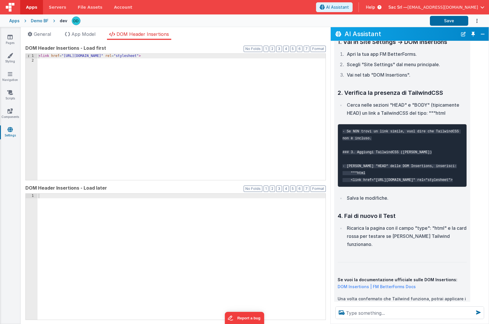
scroll to position [1715, 0]
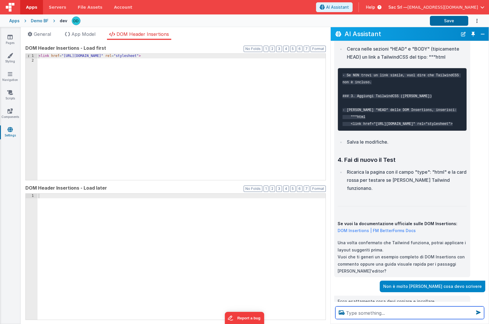
click at [398, 312] on textarea at bounding box center [410, 312] width 149 height 13
type textarea "sì"
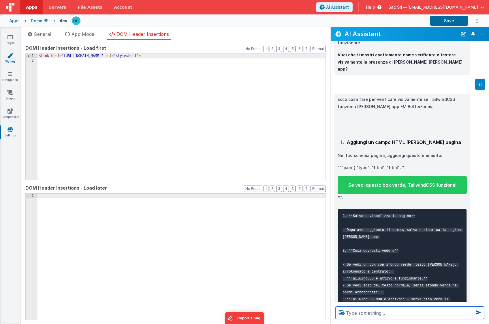
scroll to position [2051, 0]
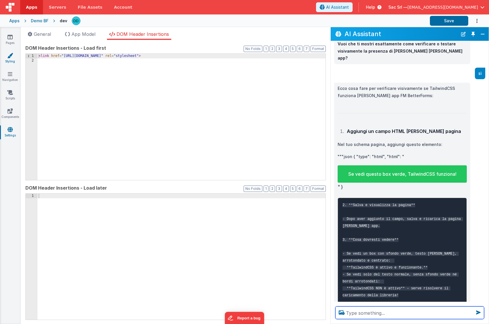
click at [9, 56] on icon at bounding box center [10, 56] width 6 height 6
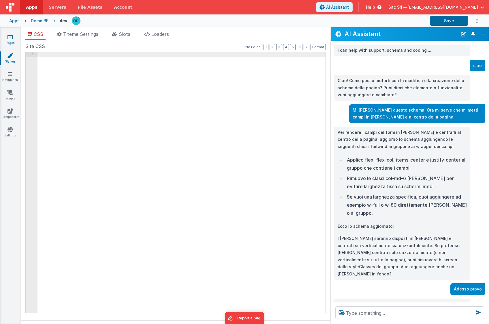
click at [9, 40] on link "Pages" at bounding box center [10, 40] width 21 height 12
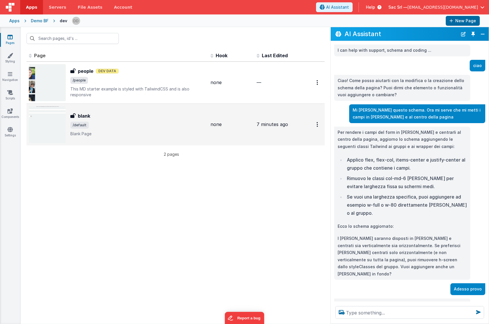
click at [138, 122] on span "/default" at bounding box center [138, 125] width 136 height 7
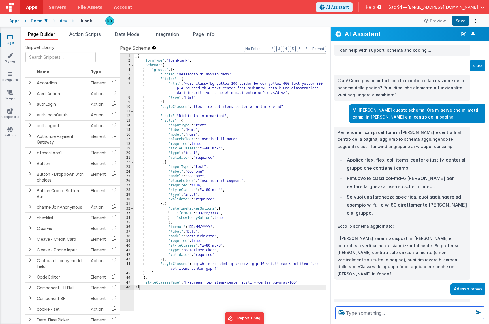
click at [419, 314] on textarea at bounding box center [410, 312] width 149 height 13
type textarea "Inseriscimelo tu"
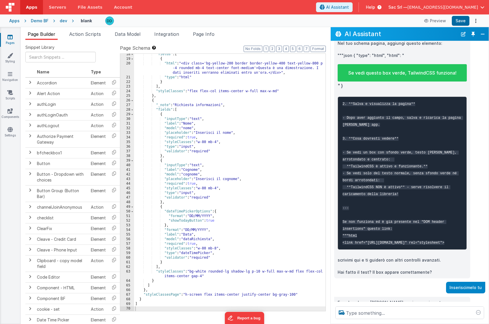
scroll to position [2160, 0]
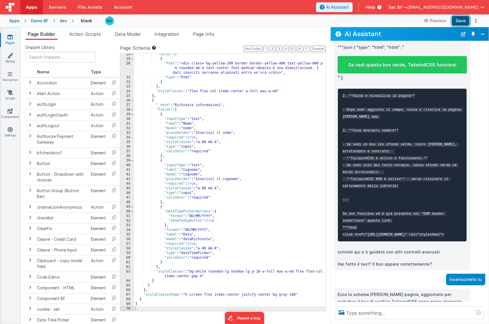
click at [462, 19] on button "Save" at bounding box center [461, 21] width 18 height 10
click at [343, 311] on icon at bounding box center [342, 311] width 10 height 9
click at [0, 0] on input "file" at bounding box center [0, 0] width 0 height 0
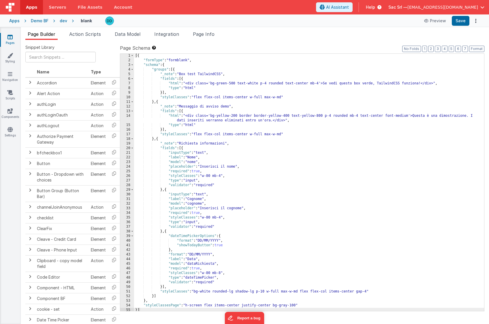
scroll to position [2, 0]
click at [349, 6] on span "AI Assistant" at bounding box center [337, 7] width 23 height 6
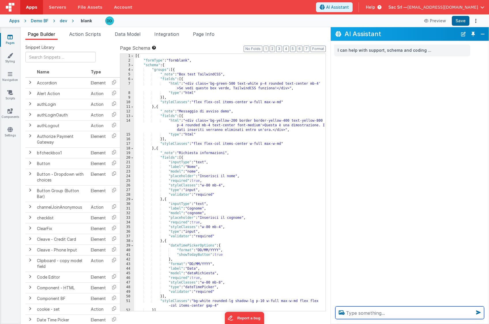
scroll to position [0, 0]
click at [374, 313] on textarea at bounding box center [410, 312] width 149 height 13
type textarea "Non sembra che funzioni tailwind"
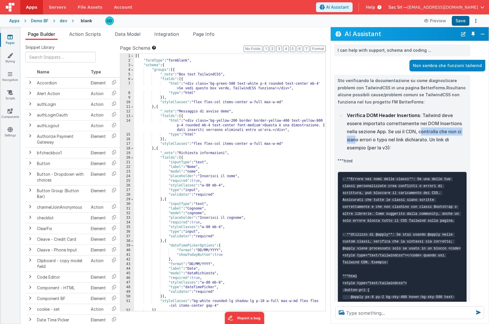
drag, startPoint x: 410, startPoint y: 131, endPoint x: 460, endPoint y: 132, distance: 50.2
click at [460, 132] on li "Verifica DOM Header Insertions : Tailwind deve essere importato correttamente n…" at bounding box center [406, 131] width 122 height 40
click at [459, 140] on li "Verifica DOM Header Insertions : Tailwind deve essere importato correttamente n…" at bounding box center [406, 131] width 122 height 40
click at [440, 141] on li "Verifica DOM Header Insertions : Tailwind deve essere importato correttamente n…" at bounding box center [406, 131] width 122 height 40
drag, startPoint x: 416, startPoint y: 139, endPoint x: 457, endPoint y: 141, distance: 41.0
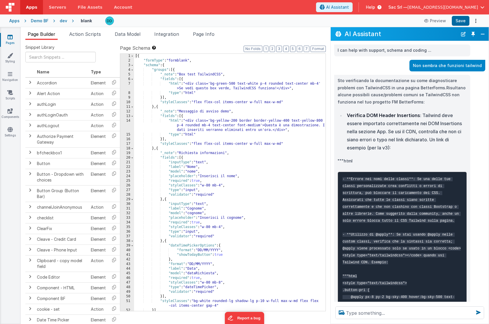
click at [457, 141] on li "Verifica DOM Header Insertions : Tailwind deve essere importato correttamente n…" at bounding box center [406, 131] width 122 height 40
drag, startPoint x: 457, startPoint y: 141, endPoint x: 410, endPoint y: 139, distance: 47.3
click at [410, 139] on li "Verifica DOM Header Insertions : Tailwind deve essere importato correttamente n…" at bounding box center [406, 131] width 122 height 40
click at [402, 144] on li "Verifica DOM Header Insertions : Tailwind deve essere importato correttamente n…" at bounding box center [406, 131] width 122 height 40
drag, startPoint x: 352, startPoint y: 160, endPoint x: 333, endPoint y: 159, distance: 18.8
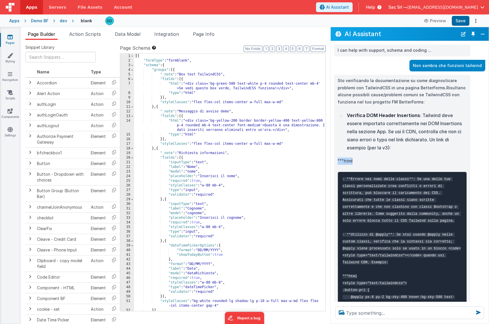
click at [332, 158] on div "Sto verificando la documentazione su come diagnosticare problemi con TailwindCS…" at bounding box center [410, 265] width 158 height 381
copy p """"html"
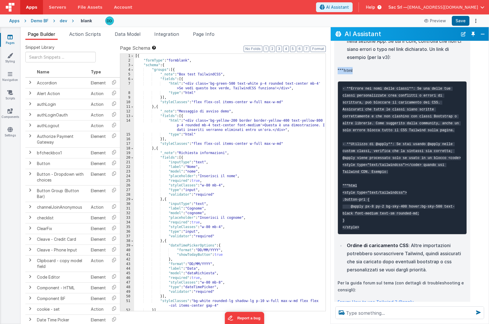
scroll to position [172, 0]
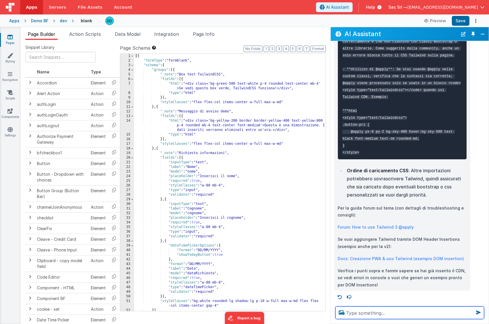
click at [400, 311] on textarea at bounding box center [410, 312] width 149 height 13
paste textarea """"html"
type textarea "cos'è """html"
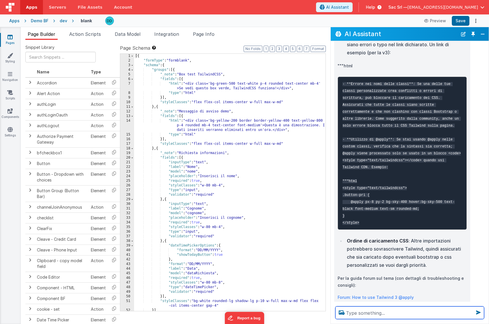
scroll to position [96, 0]
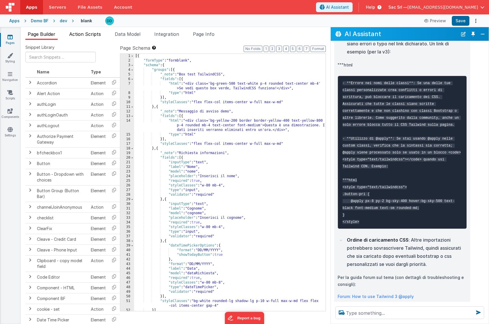
click at [81, 34] on span "Action Scripts" at bounding box center [85, 34] width 32 height 6
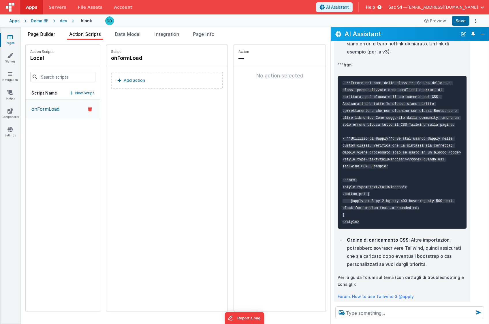
click at [46, 35] on span "Page Builder" at bounding box center [42, 34] width 28 height 6
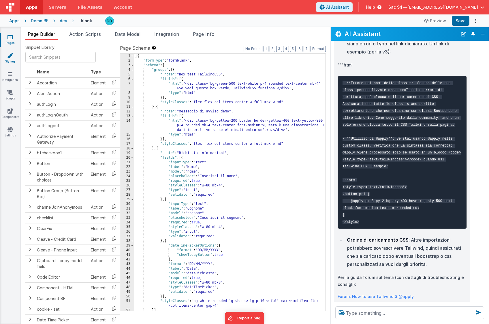
click at [12, 56] on icon at bounding box center [10, 56] width 6 height 6
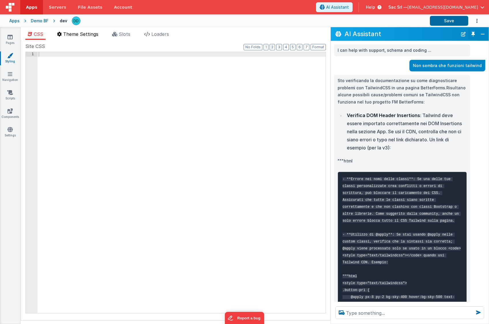
click at [91, 36] on span "Theme Settings" at bounding box center [80, 34] width 35 height 6
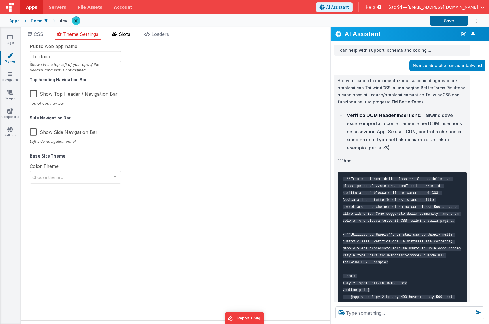
click at [123, 34] on span "Slots" at bounding box center [125, 34] width 12 height 6
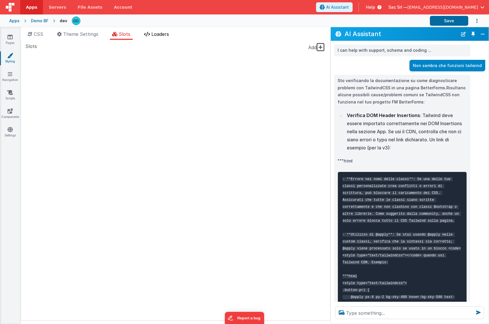
click at [159, 34] on span "Loaders" at bounding box center [161, 34] width 18 height 6
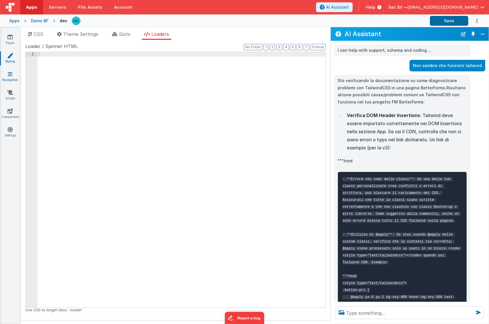
click at [10, 76] on icon at bounding box center [10, 74] width 5 height 6
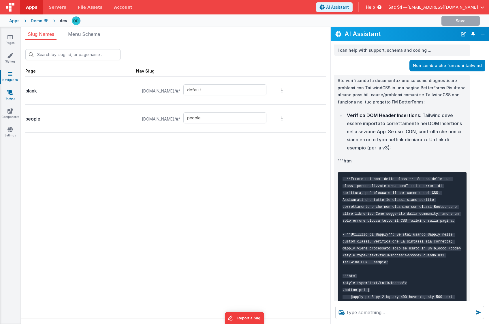
click at [8, 91] on icon at bounding box center [10, 92] width 6 height 6
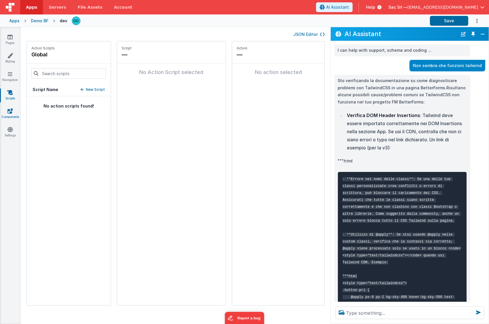
click at [11, 112] on icon at bounding box center [10, 111] width 5 height 6
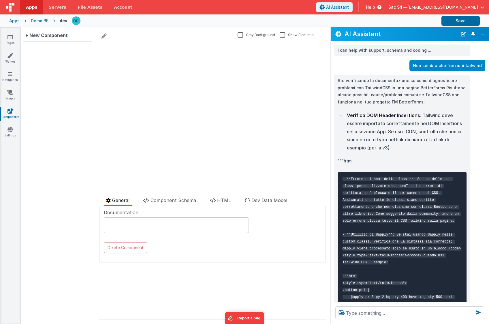
drag, startPoint x: 194, startPoint y: 200, endPoint x: 208, endPoint y: 200, distance: 13.9
click at [194, 200] on span "Component Schema" at bounding box center [174, 200] width 46 height 6
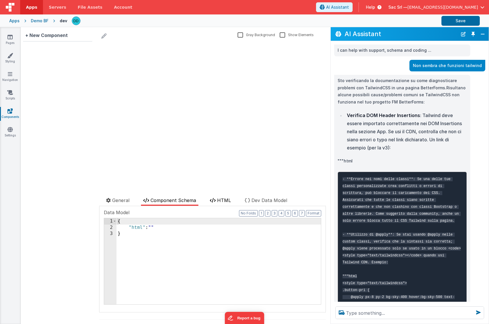
click at [215, 200] on icon at bounding box center [213, 200] width 6 height 5
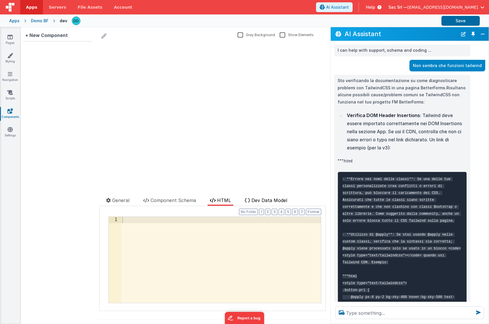
click at [268, 200] on span "Dev Data Model" at bounding box center [270, 200] width 36 height 6
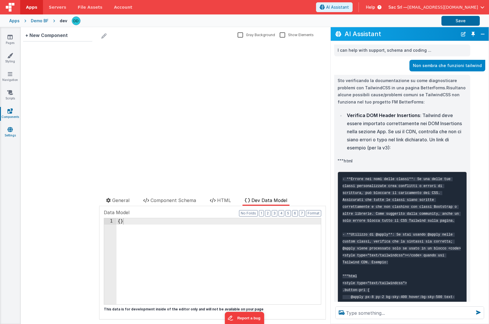
click at [12, 129] on icon at bounding box center [10, 129] width 5 height 6
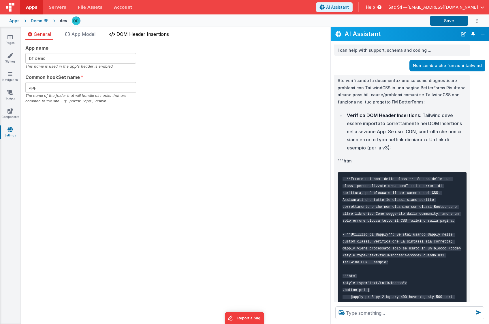
click at [132, 35] on span "DOM Header Insertions" at bounding box center [143, 34] width 53 height 6
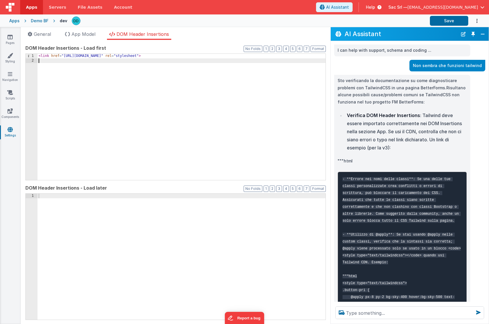
click at [123, 85] on div "< link href = "[URL][DOMAIN_NAME]" rel = "stylesheet" >" at bounding box center [182, 121] width 288 height 135
click at [13, 37] on link "Pages" at bounding box center [10, 40] width 21 height 12
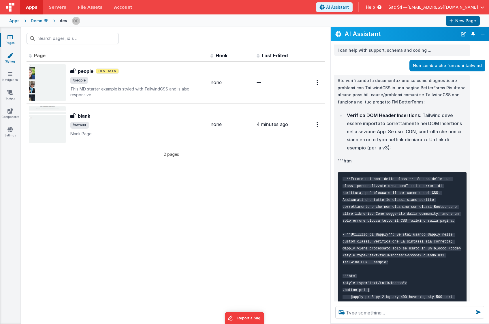
click at [14, 59] on link "Styling" at bounding box center [10, 59] width 21 height 12
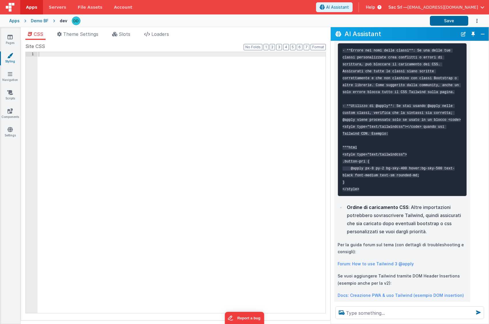
scroll to position [128, 0]
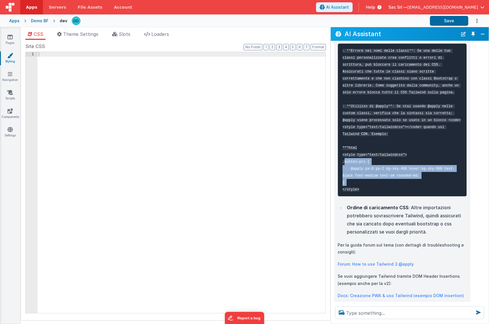
drag, startPoint x: 349, startPoint y: 189, endPoint x: 342, endPoint y: 167, distance: 23.5
click at [342, 167] on pre "- **Errore nei nomi delle classi**: Se una delle tue classi personalizzate crea…" at bounding box center [402, 119] width 129 height 153
click at [368, 185] on pre "- **Errore nei nomi delle classi**: Se una delle tue classi personalizzate crea…" at bounding box center [402, 119] width 129 height 153
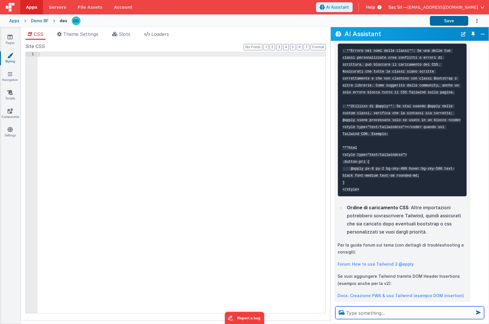
click at [426, 306] on textarea at bounding box center [410, 312] width 149 height 13
type textarea "In Site CSS non c'è niente. È corretto?"
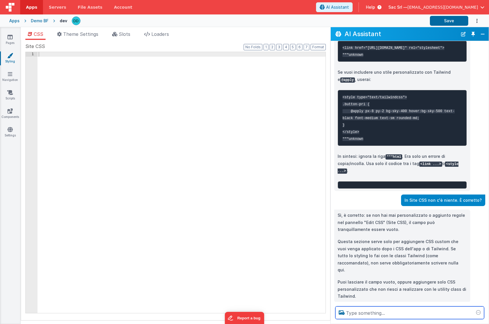
scroll to position [515, 0]
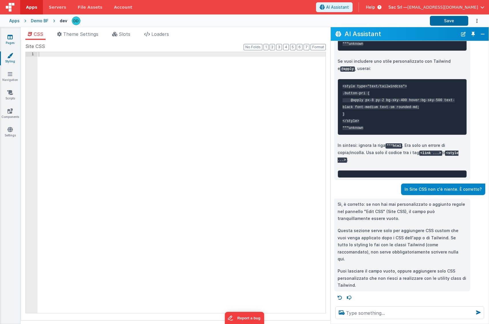
click at [9, 35] on icon at bounding box center [10, 37] width 5 height 6
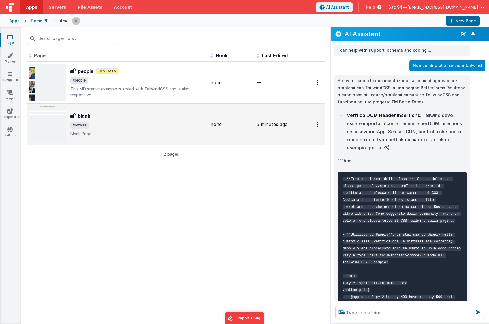
click at [161, 126] on span "/default" at bounding box center [138, 125] width 136 height 7
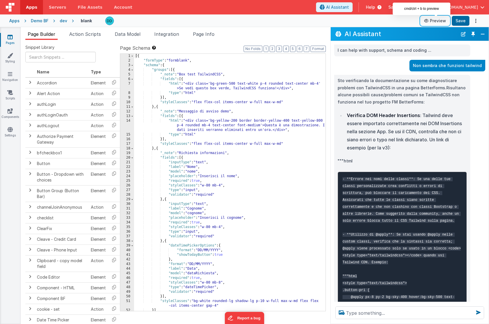
click at [441, 20] on button "Preview" at bounding box center [435, 20] width 29 height 9
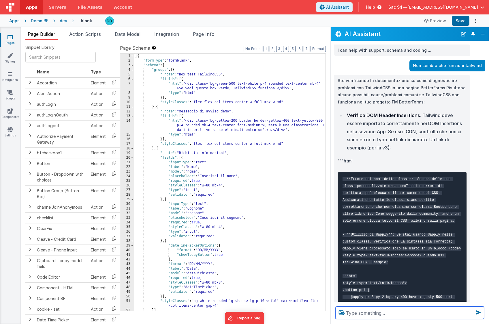
click at [424, 312] on textarea at bounding box center [410, 312] width 149 height 13
type textarea "Comunque questa pagina continua a non funzionare... serve qualcos'altro."
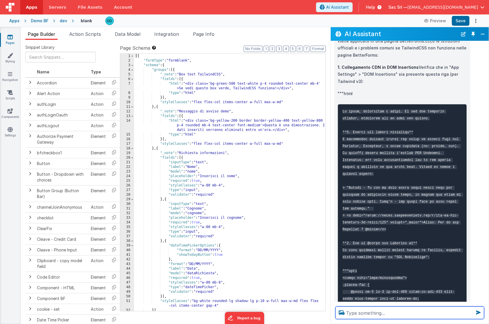
scroll to position [809, 0]
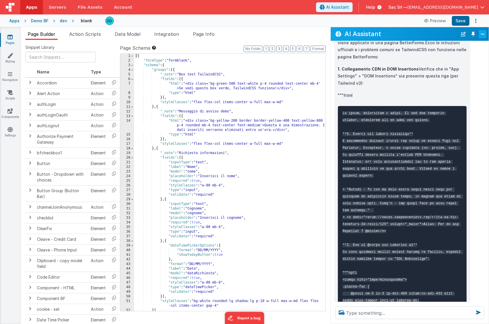
click at [483, 33] on button "Close" at bounding box center [483, 34] width 8 height 8
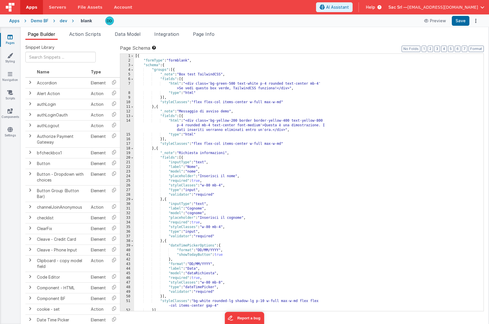
scroll to position [1334, 0]
click at [476, 21] on icon "Options" at bounding box center [476, 21] width 8 height 0
click at [392, 36] on button at bounding box center [244, 162] width 489 height 324
click at [39, 20] on div "Demo BF" at bounding box center [40, 21] width 18 height 6
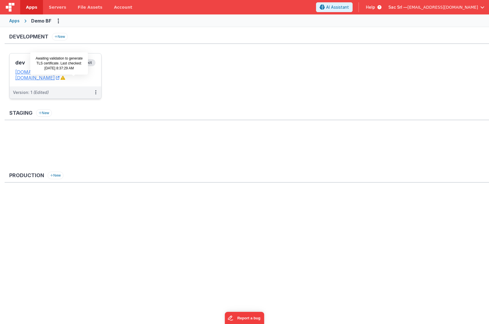
click at [65, 78] on icon at bounding box center [63, 77] width 5 height 5
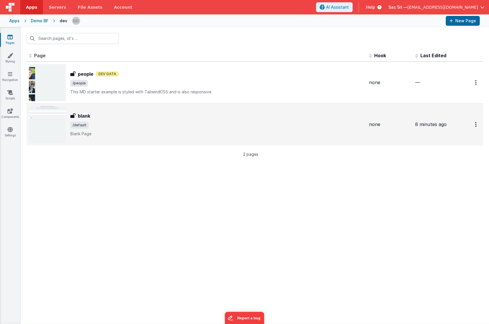
click at [236, 130] on div "blank blank /default Blank Page" at bounding box center [217, 124] width 294 height 24
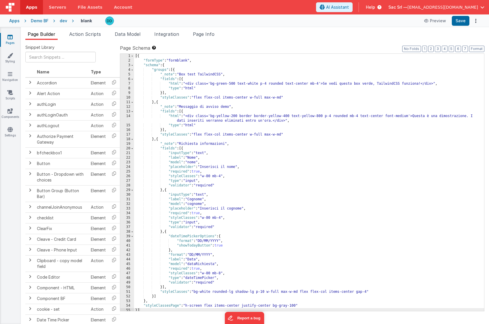
click at [33, 19] on div "Demo BF" at bounding box center [40, 21] width 18 height 6
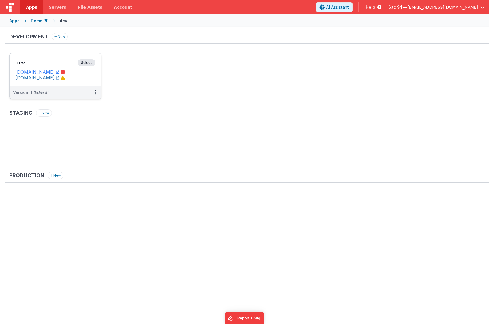
click at [56, 79] on link "[DOMAIN_NAME]" at bounding box center [37, 78] width 44 height 6
click at [88, 75] on dd "[DOMAIN_NAME]" at bounding box center [55, 78] width 80 height 6
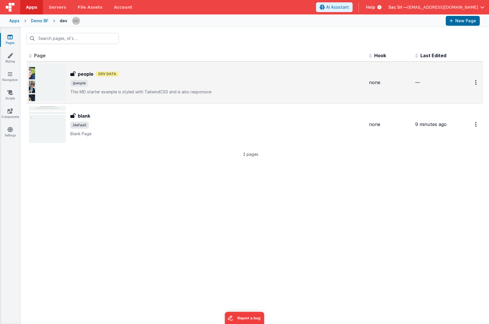
click at [161, 96] on div "people people Dev Data /people This MD starter example is styled with TailwindC…" at bounding box center [197, 82] width 336 height 37
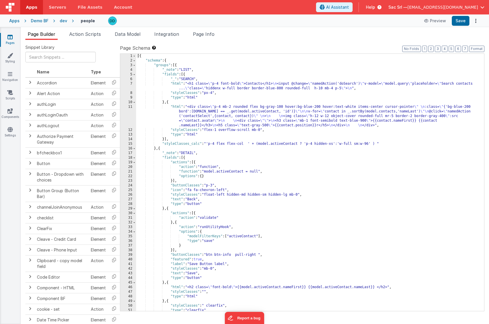
click at [63, 21] on div "dev" at bounding box center [64, 21] width 8 height 6
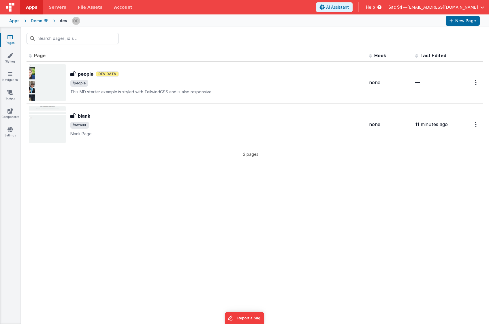
click at [16, 21] on div "Apps" at bounding box center [14, 21] width 10 height 6
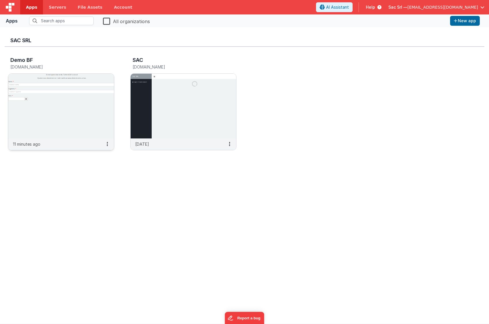
click at [74, 110] on img at bounding box center [61, 106] width 106 height 65
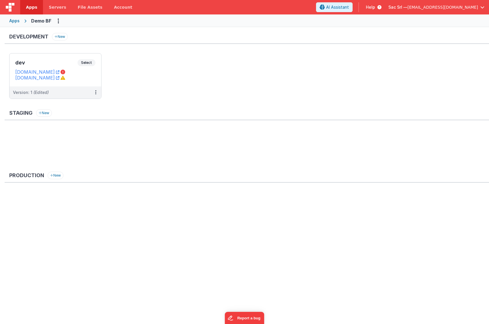
click at [12, 20] on div "Apps" at bounding box center [14, 21] width 10 height 6
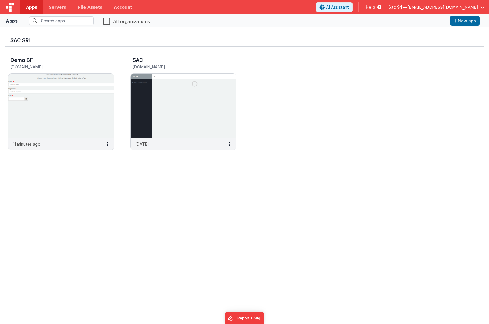
click at [385, 95] on div "Demo BF [DOMAIN_NAME] 11 minutes ago SAC [DOMAIN_NAME] [DATE]" at bounding box center [245, 105] width 480 height 117
click at [462, 22] on button "New app" at bounding box center [466, 21] width 30 height 10
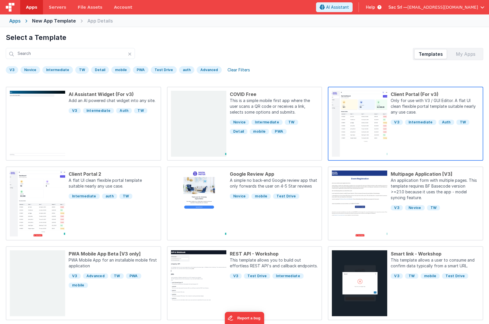
click at [431, 145] on div "Client Portal (For v3) Only for use with V3 / GUI Editor. A flat UI clean flexi…" at bounding box center [434, 124] width 92 height 66
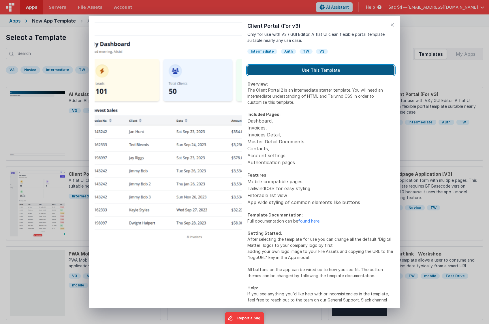
click at [326, 72] on button "Use This Template" at bounding box center [321, 70] width 147 height 10
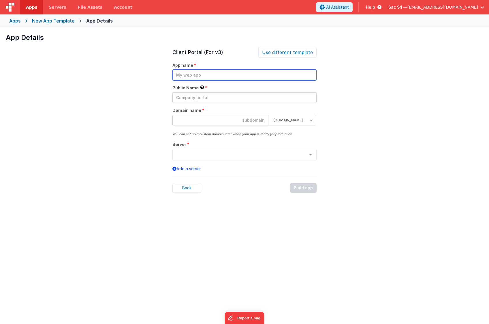
click at [242, 77] on input "text" at bounding box center [245, 75] width 144 height 11
type input "Demo"
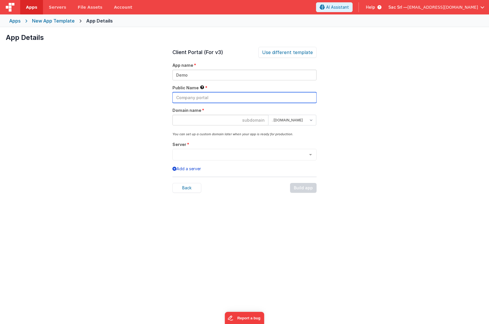
click at [232, 95] on input "text" at bounding box center [245, 97] width 144 height 11
type input "Demo FM"
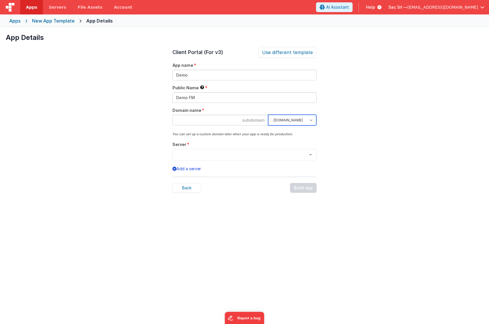
click at [294, 121] on select ". [DOMAIN_NAME] . [DOMAIN_NAME]" at bounding box center [292, 120] width 48 height 11
select select "[DOMAIN_NAME]"
click at [268, 115] on select ". [DOMAIN_NAME] . [DOMAIN_NAME]" at bounding box center [292, 120] width 48 height 11
click at [259, 120] on input at bounding box center [221, 120] width 96 height 11
type input "demofm"
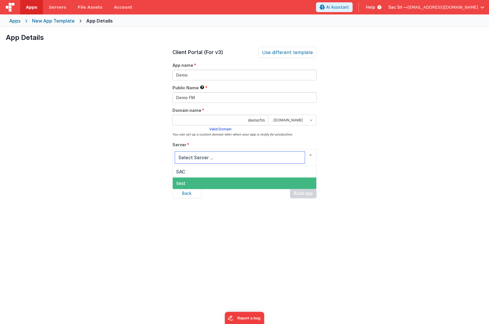
click at [212, 180] on span "test" at bounding box center [245, 183] width 144 height 12
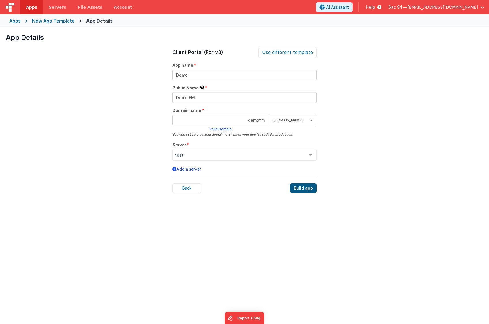
click at [304, 186] on div "Build app" at bounding box center [303, 188] width 27 height 10
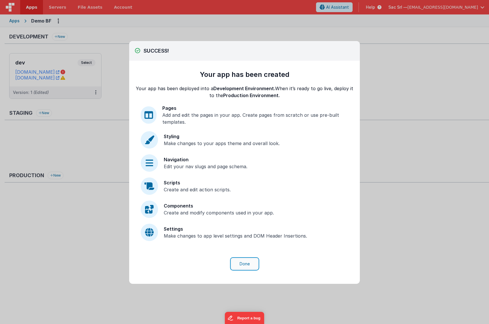
click at [249, 263] on button "Done" at bounding box center [244, 263] width 27 height 11
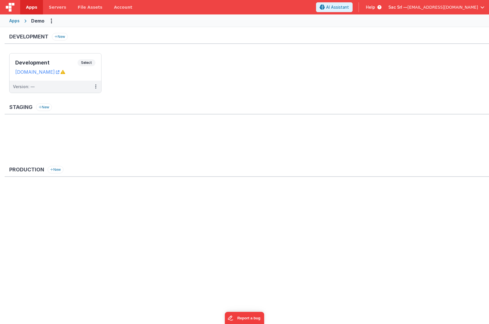
click at [13, 21] on div "Apps" at bounding box center [14, 21] width 10 height 6
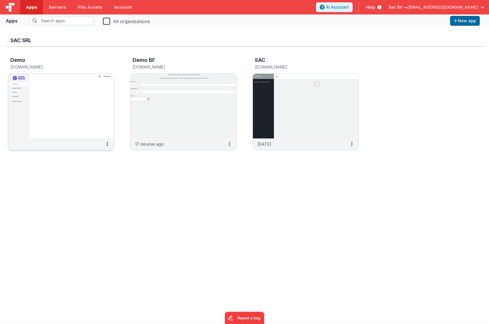
click at [53, 115] on img at bounding box center [61, 106] width 106 height 65
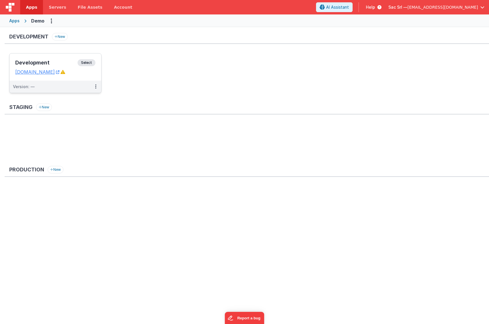
click at [96, 73] on div "Development Select URLs [DOMAIN_NAME]" at bounding box center [56, 66] width 92 height 27
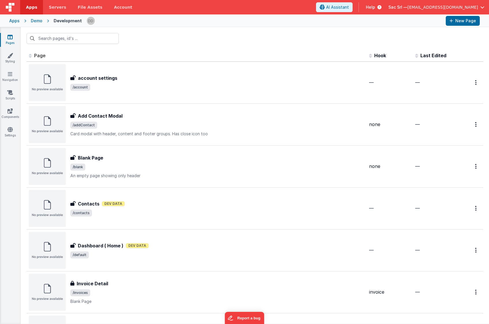
click at [16, 22] on div "Apps" at bounding box center [14, 21] width 10 height 6
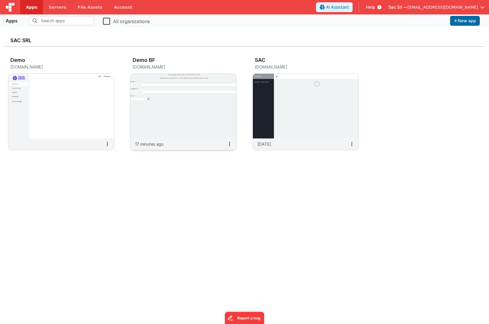
click at [180, 127] on img at bounding box center [184, 106] width 106 height 65
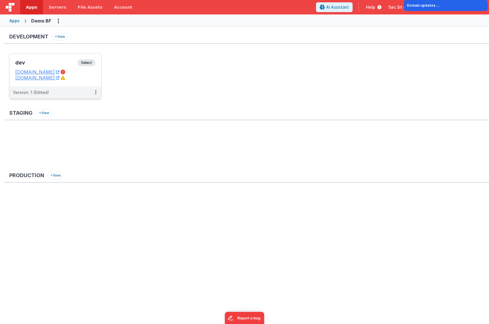
click at [85, 83] on div "dev Select URLs [DOMAIN_NAME] [DOMAIN_NAME]" at bounding box center [56, 69] width 92 height 33
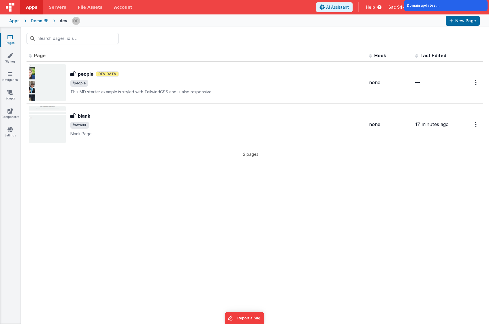
click at [17, 20] on div "Apps" at bounding box center [14, 21] width 10 height 6
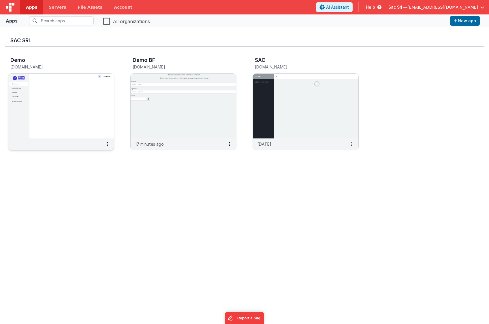
click at [72, 103] on img at bounding box center [61, 106] width 106 height 65
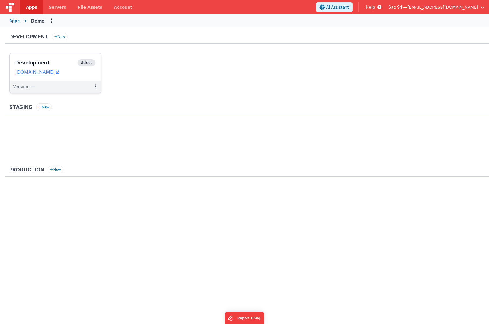
click at [94, 76] on div "Development Select URLs [DOMAIN_NAME]" at bounding box center [56, 66] width 92 height 27
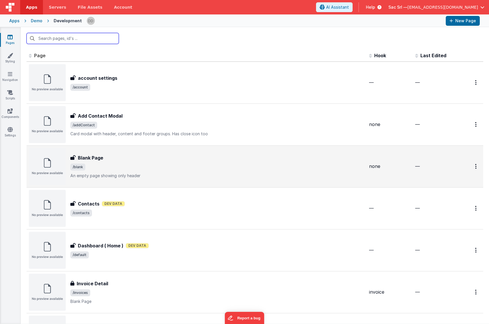
scroll to position [0, 0]
click at [123, 161] on div "Blank Page Blank Page /blank An empty page showing only header" at bounding box center [217, 166] width 294 height 24
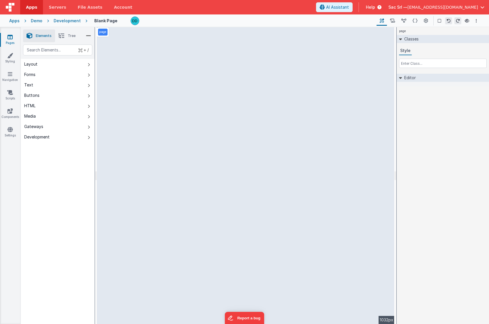
click at [67, 22] on div "Development" at bounding box center [67, 21] width 27 height 6
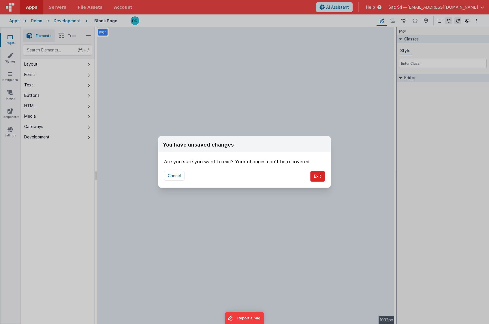
click at [323, 177] on button "Exit" at bounding box center [318, 176] width 15 height 11
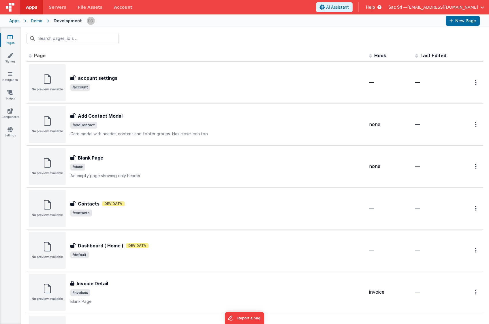
click at [33, 20] on div "Demo" at bounding box center [37, 21] width 12 height 6
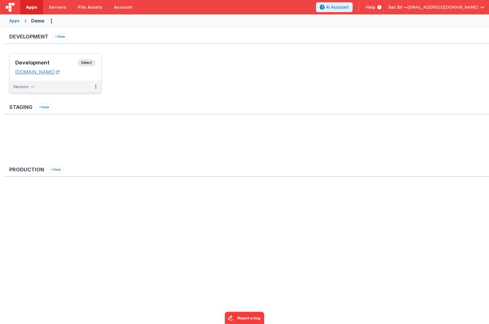
click at [59, 72] on icon at bounding box center [57, 72] width 3 height 0
click at [54, 10] on link "Servers" at bounding box center [57, 7] width 29 height 14
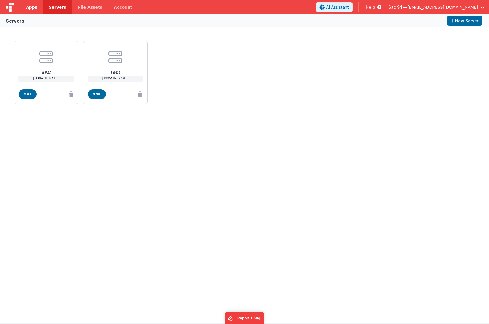
click at [39, 7] on link "Apps" at bounding box center [31, 7] width 23 height 14
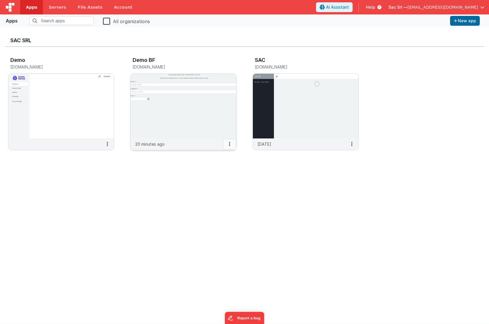
click at [229, 144] on icon at bounding box center [229, 144] width 1 height 0
click at [217, 186] on link "Delete App" at bounding box center [217, 187] width 40 height 11
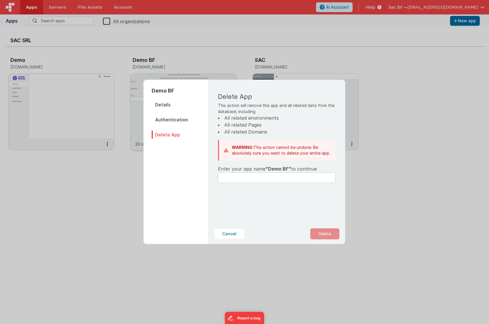
click at [173, 135] on span "Delete App" at bounding box center [180, 134] width 57 height 8
click at [258, 176] on input "text" at bounding box center [276, 177] width 117 height 11
type input "Demo BF"
click at [326, 232] on button "Delete" at bounding box center [325, 233] width 29 height 11
click at [296, 232] on button "Yes, Delete" at bounding box center [296, 233] width 38 height 11
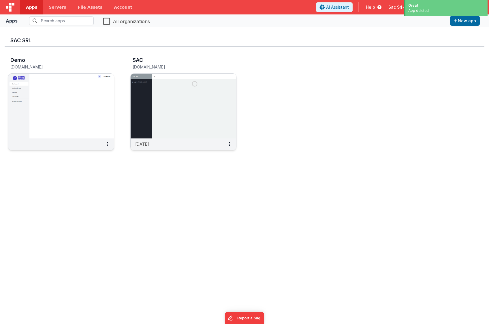
click at [54, 111] on img at bounding box center [61, 106] width 106 height 65
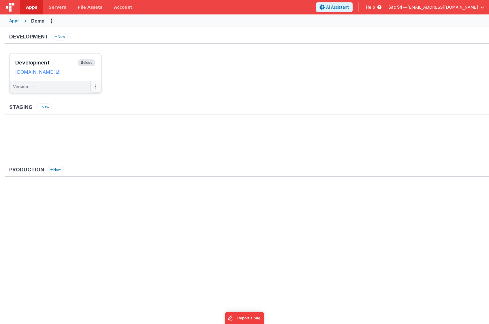
click at [94, 87] on button at bounding box center [95, 87] width 11 height 12
click at [71, 102] on link "Edit" at bounding box center [76, 99] width 51 height 10
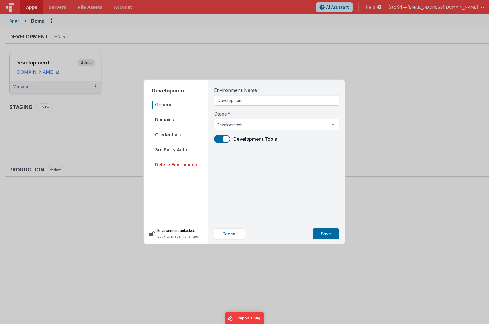
click at [184, 115] on span "Domains" at bounding box center [180, 119] width 57 height 8
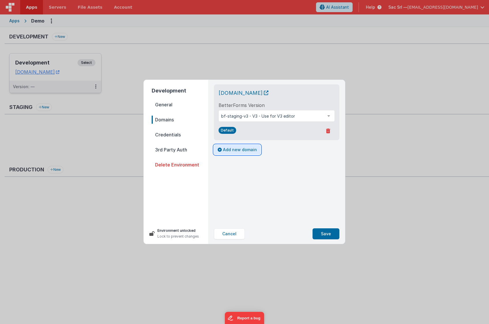
click at [237, 148] on button "Add new domain" at bounding box center [237, 150] width 47 height 10
select select "[DOMAIN_NAME]"
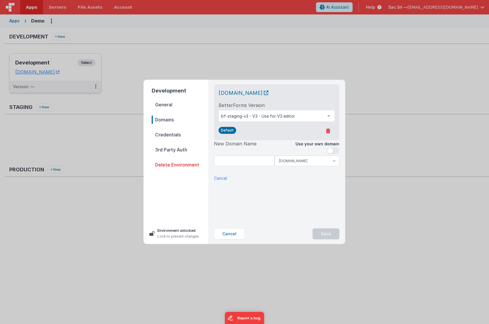
click at [337, 149] on span at bounding box center [333, 150] width 13 height 7
click at [292, 161] on input at bounding box center [277, 160] width 126 height 11
type input "[DOMAIN_NAME]"
click at [269, 180] on div "Cancel DNS Checker" at bounding box center [277, 183] width 126 height 6
drag, startPoint x: 245, startPoint y: 170, endPoint x: 242, endPoint y: 170, distance: 3.2
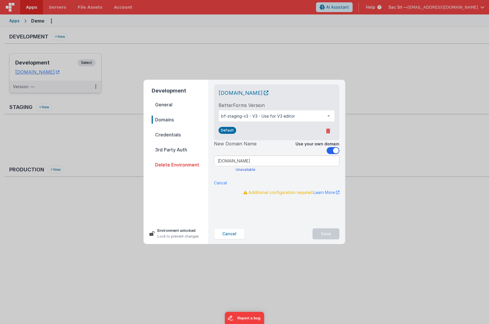
click at [245, 170] on div "Unavailable" at bounding box center [245, 169] width 63 height 5
click at [228, 161] on input "[DOMAIN_NAME]" at bounding box center [277, 160] width 126 height 11
click at [276, 162] on input "[DOMAIN_NAME]" at bounding box center [277, 160] width 126 height 11
drag, startPoint x: 280, startPoint y: 160, endPoint x: 192, endPoint y: 158, distance: 87.8
click at [192, 158] on div "Development General Domains Credentials 3rd Party Auth Delete Environment Envir…" at bounding box center [245, 162] width 202 height 164
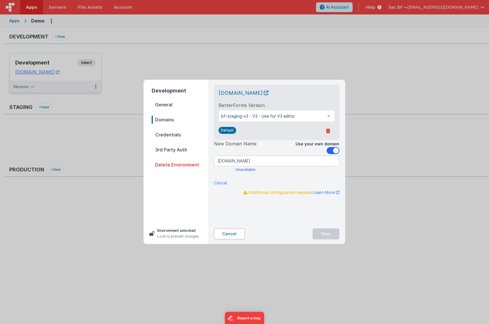
drag, startPoint x: 232, startPoint y: 233, endPoint x: 235, endPoint y: 233, distance: 3.2
click at [232, 233] on button "Cancel" at bounding box center [229, 233] width 31 height 11
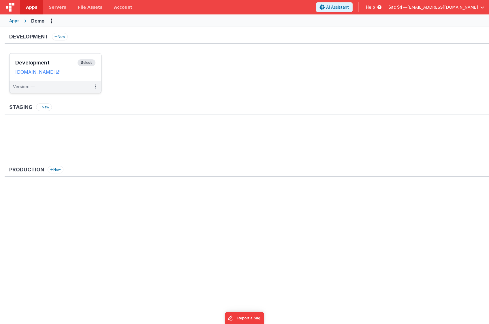
click at [127, 82] on ul "Development Select URLs [DOMAIN_NAME] Version: —" at bounding box center [249, 76] width 480 height 46
click at [90, 75] on div "Development Select URLs [DOMAIN_NAME]" at bounding box center [56, 66] width 92 height 27
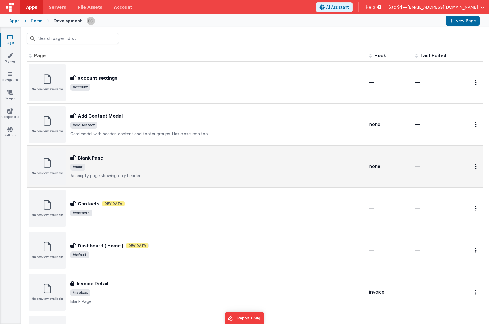
click at [222, 163] on span "/blank" at bounding box center [217, 166] width 294 height 7
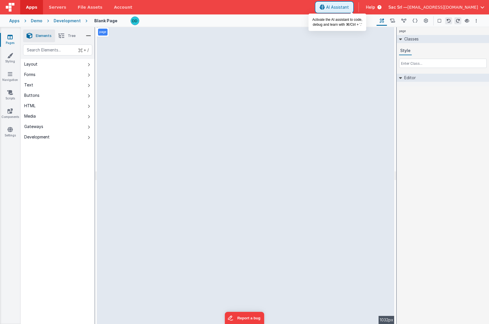
click at [349, 5] on span "AI Assistant" at bounding box center [337, 7] width 23 height 6
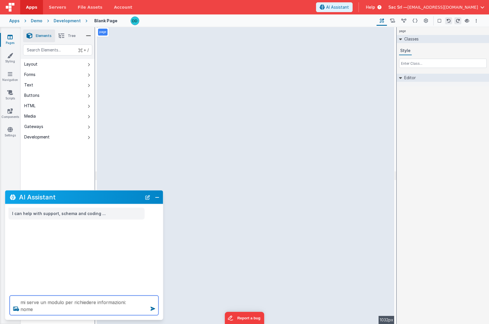
type textarea "mi serve un modulo per richiedere informazioni: nome"
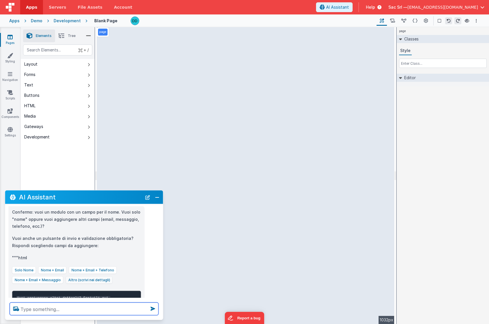
scroll to position [52, 0]
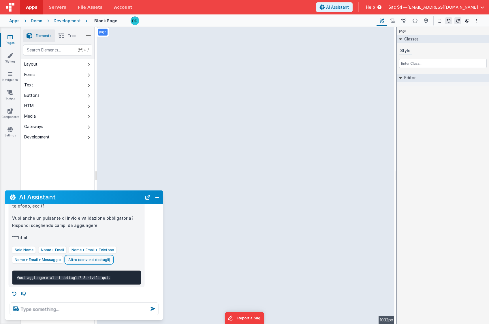
click at [84, 258] on button "Altro (scrivi nei dettagli)" at bounding box center [89, 259] width 47 height 8
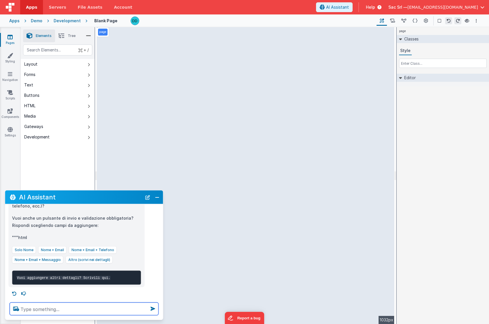
click at [78, 307] on textarea at bounding box center [84, 308] width 149 height 13
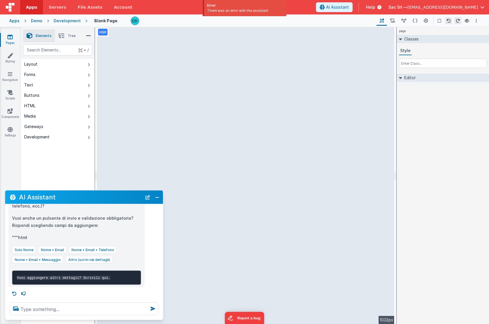
click at [113, 274] on pre "Vuoi aggiungere altri dettagli? Scrivili qui." at bounding box center [76, 277] width 129 height 14
click at [110, 280] on pre "Vuoi aggiungere altri dettagli? Scrivili qui." at bounding box center [76, 277] width 129 height 14
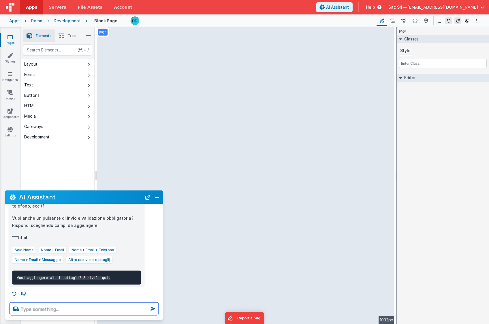
click at [91, 310] on textarea at bounding box center [84, 308] width 149 height 13
click at [92, 309] on textarea "nome, cognome, data" at bounding box center [84, 308] width 149 height 13
click at [132, 310] on textarea "nome, cognome, data con [PERSON_NAME]" at bounding box center [84, 308] width 149 height 13
click at [140, 307] on textarea "nome, cognome, data con [PERSON_NAME]" at bounding box center [84, 308] width 149 height 13
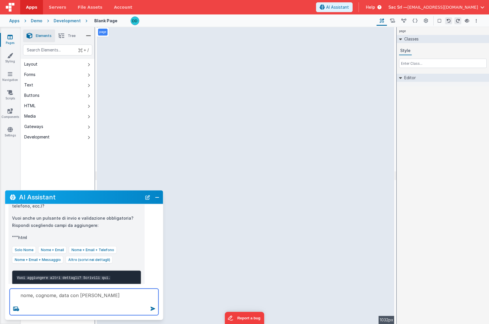
scroll to position [66, 0]
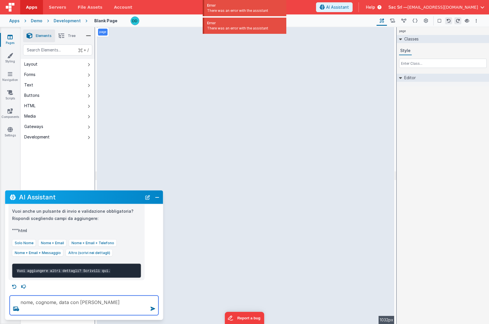
type textarea "nome, cognome, data con [PERSON_NAME]"
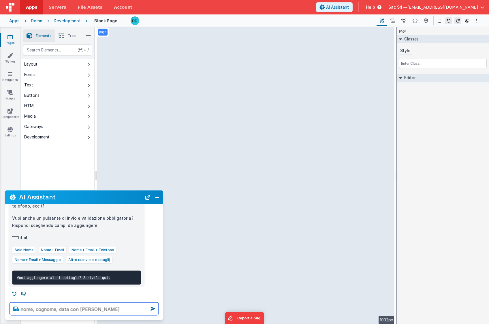
drag, startPoint x: 130, startPoint y: 309, endPoint x: 16, endPoint y: 307, distance: 114.0
click at [16, 307] on div "nome, cognome, data con [PERSON_NAME]" at bounding box center [84, 309] width 158 height 22
click at [139, 309] on textarea at bounding box center [84, 308] width 149 height 13
paste textarea "nome, cognome, data con [PERSON_NAME]"
type textarea "nome, cognome, data con [PERSON_NAME]"
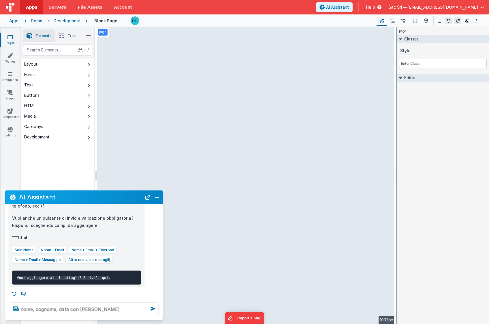
click at [126, 273] on pre "Vuoi aggiungere altri dettagli? Scrivili qui." at bounding box center [76, 277] width 129 height 14
click at [120, 260] on div "Solo Nome Nome + Email Nome + Email + Telefono Nome + Email + Messaggio Altro (…" at bounding box center [76, 254] width 129 height 17
click at [87, 251] on button "Nome + Email + Telefono" at bounding box center [93, 250] width 48 height 8
click at [62, 251] on button "Nome + Email" at bounding box center [52, 250] width 28 height 8
drag, startPoint x: 50, startPoint y: 262, endPoint x: 47, endPoint y: 261, distance: 3.4
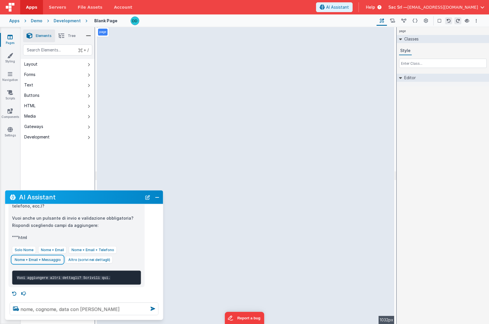
click at [50, 262] on button "Nome + Email + Messaggio" at bounding box center [37, 259] width 51 height 8
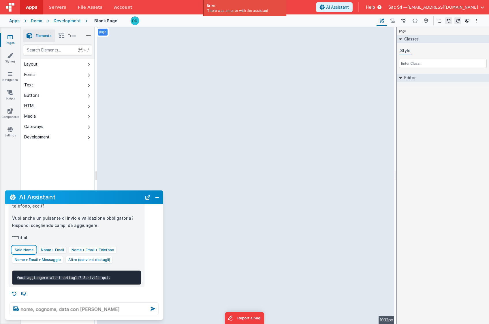
drag, startPoint x: 22, startPoint y: 249, endPoint x: 42, endPoint y: 253, distance: 20.8
click at [22, 249] on button "Solo Nome" at bounding box center [24, 250] width 24 height 8
click at [156, 197] on button "Close" at bounding box center [158, 197] width 8 height 8
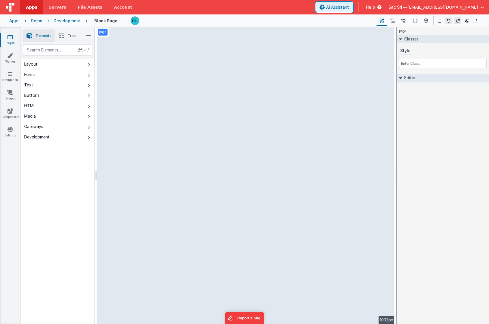
click at [349, 9] on span "AI Assistant" at bounding box center [337, 7] width 23 height 6
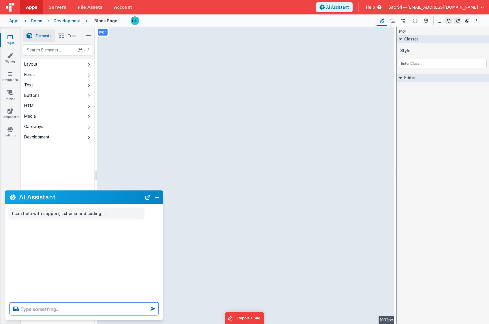
paste textarea "nome, cognome, data con [PERSON_NAME]"
type textarea "nome, cognome, data con [PERSON_NAME]"
click at [153, 309] on icon at bounding box center [152, 308] width 9 height 9
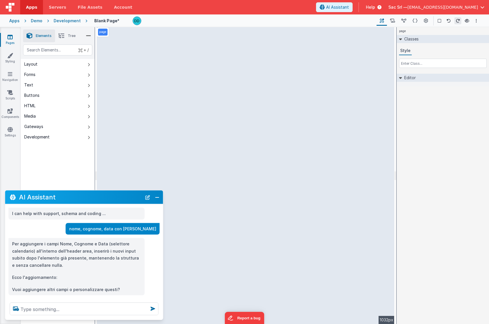
scroll to position [8, 0]
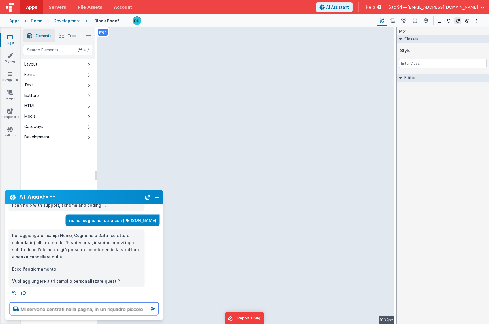
type textarea "Mi servono centrati nella pagina, in un riquadro piccolo"
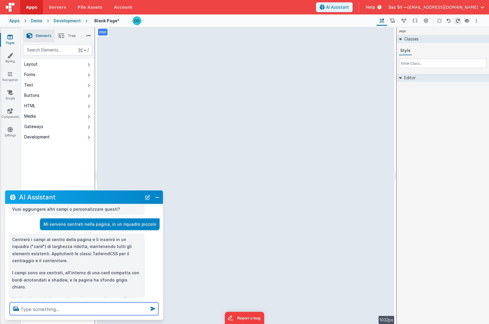
scroll to position [91, 0]
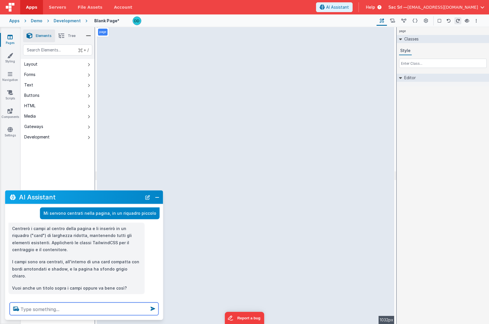
click at [96, 308] on textarea at bounding box center [84, 308] width 149 height 13
type textarea "F"
type textarea "Fai i campi larghi uguali"
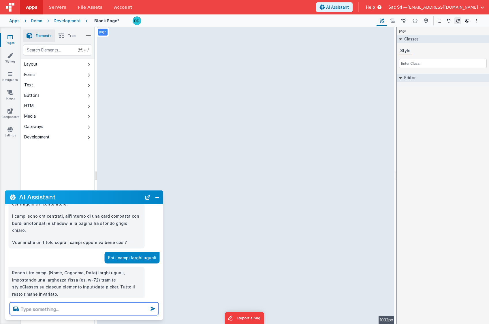
scroll to position [148, 0]
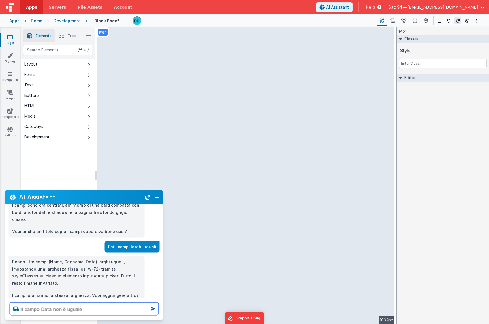
type textarea "Il campo Data non è uguale"
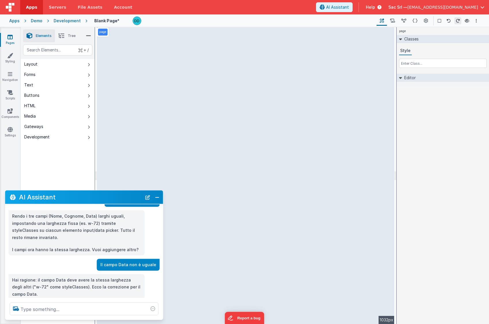
scroll to position [211, 0]
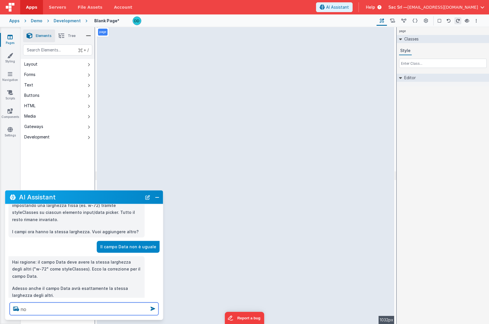
type textarea "no"
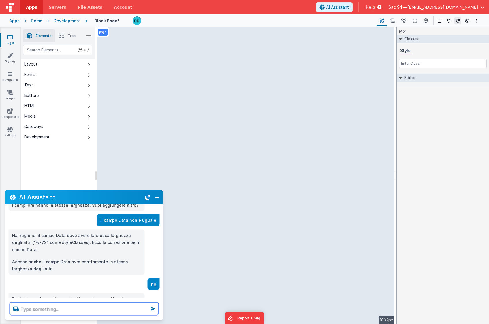
scroll to position [249, 0]
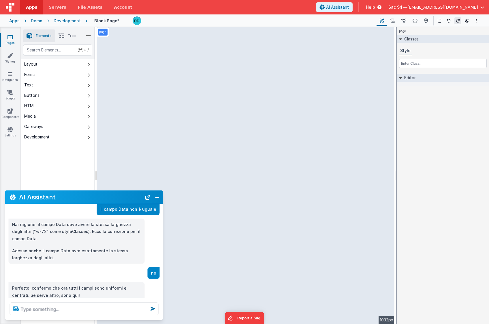
click at [14, 308] on icon at bounding box center [16, 308] width 10 height 9
click at [0, 0] on input "file" at bounding box center [0, 0] width 0 height 0
click at [15, 309] on icon at bounding box center [16, 308] width 10 height 9
click at [0, 0] on input "file" at bounding box center [0, 0] width 0 height 0
click at [87, 309] on textarea at bounding box center [84, 308] width 149 height 13
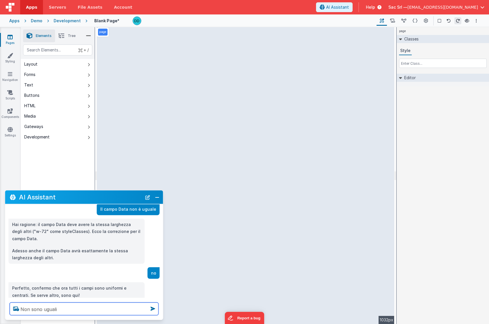
type textarea "Non sono uguali"
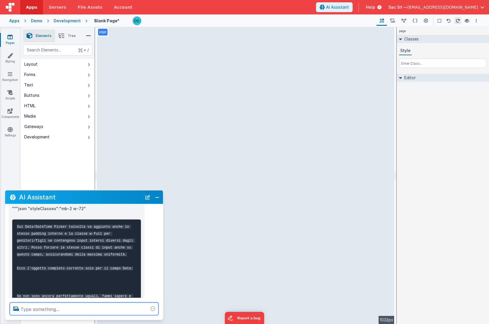
scroll to position [396, 0]
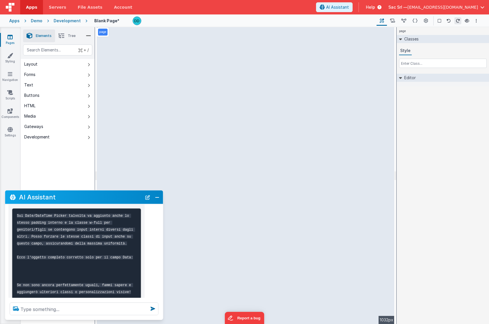
click at [15, 309] on icon at bounding box center [16, 308] width 10 height 9
click at [0, 0] on input "file" at bounding box center [0, 0] width 0 height 0
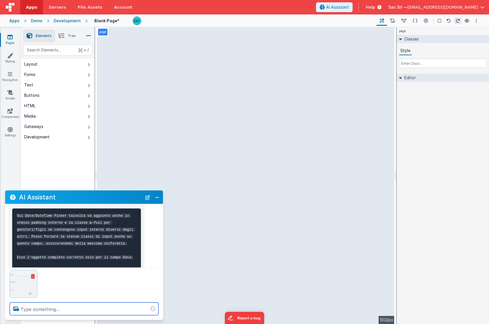
click at [119, 309] on textarea at bounding box center [84, 308] width 149 height 13
type textarea "Non sono uguali"
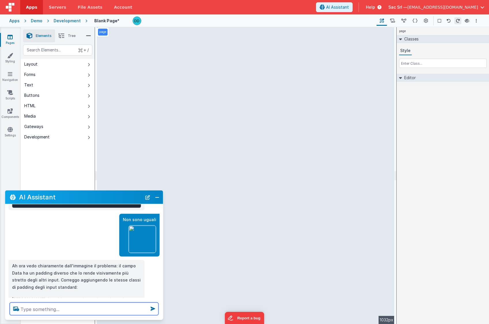
scroll to position [498, 0]
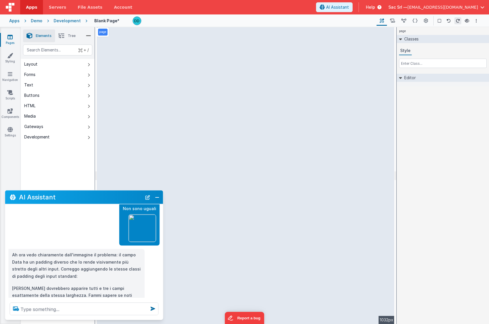
click at [18, 309] on icon at bounding box center [16, 308] width 10 height 9
click at [0, 0] on input "file" at bounding box center [0, 0] width 0 height 0
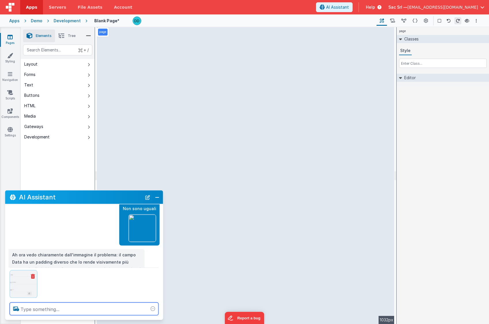
click at [125, 310] on textarea at bounding box center [84, 308] width 149 height 13
type textarea "Ancora no"
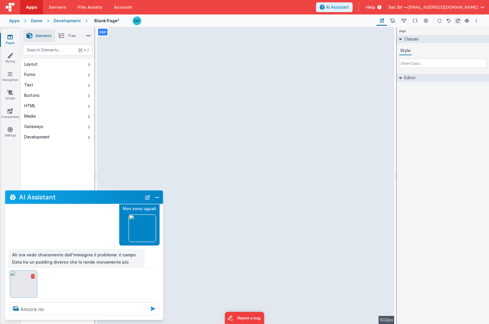
click at [154, 306] on icon at bounding box center [152, 308] width 9 height 9
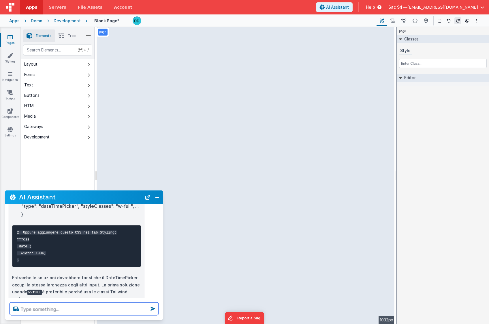
scroll to position [706, 0]
click at [69, 307] on textarea at bounding box center [84, 308] width 149 height 13
type textarea "Sì"
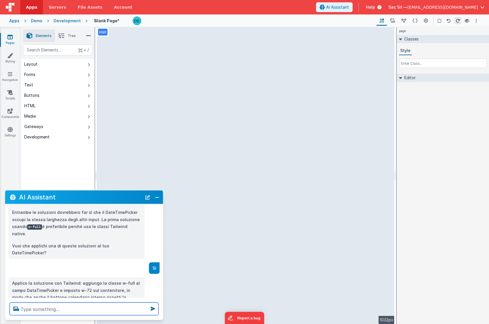
scroll to position [781, 0]
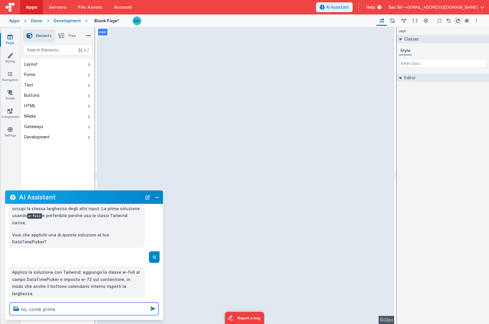
type textarea "no, come prima"
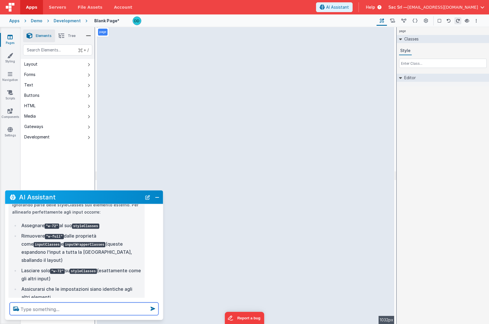
scroll to position [956, 0]
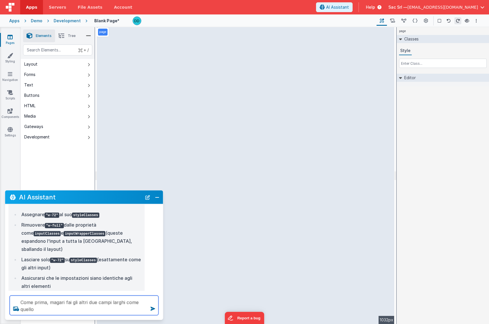
type textarea "Come prima, magari fai gli altri due campi larghi come quello"
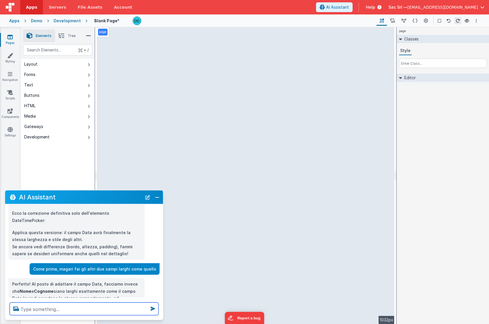
scroll to position [1053, 0]
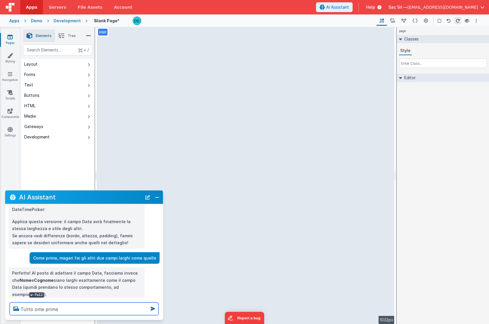
type textarea "Tutto ome prima"
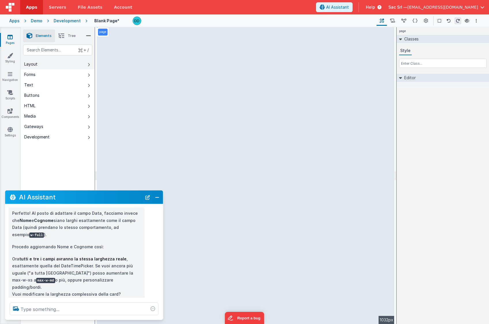
scroll to position [1101, 0]
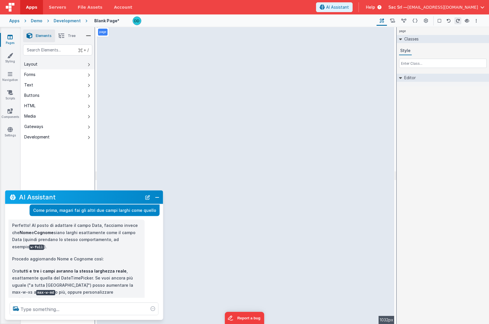
click at [60, 67] on button "Layout" at bounding box center [58, 64] width 74 height 10
click at [63, 76] on button "Forms" at bounding box center [58, 74] width 74 height 10
click at [63, 84] on button "Text" at bounding box center [58, 85] width 74 height 10
click at [62, 96] on button "Buttons" at bounding box center [58, 95] width 74 height 10
click at [61, 106] on button "HTML" at bounding box center [58, 105] width 74 height 10
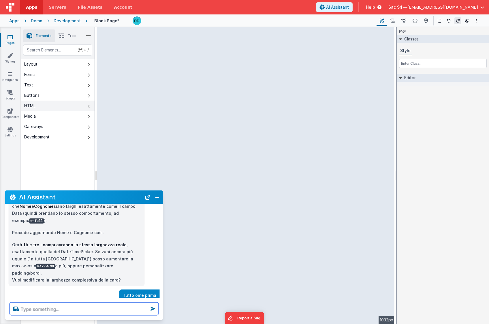
scroll to position [1138, 0]
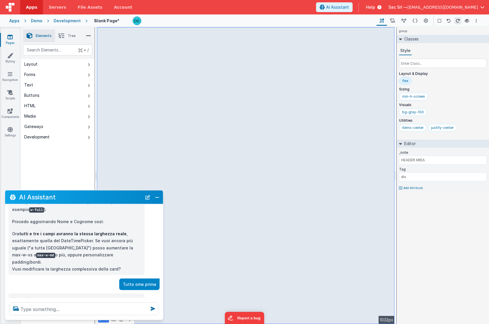
click at [67, 35] on li "Tree" at bounding box center [67, 35] width 24 height 13
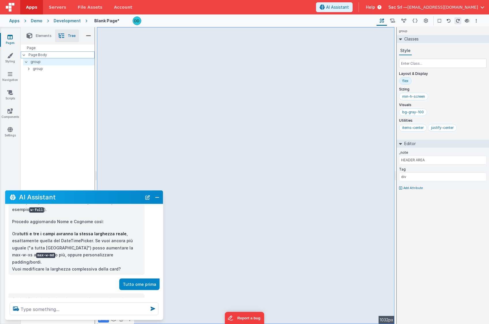
click at [39, 53] on p "Page Body" at bounding box center [62, 55] width 66 height 5
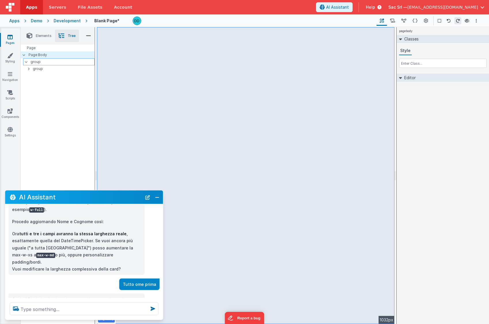
click at [37, 61] on p "group" at bounding box center [63, 62] width 64 height 6
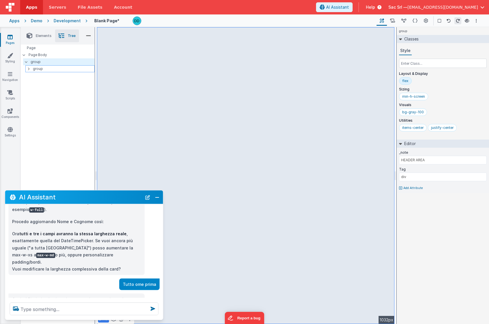
click at [36, 69] on p "group" at bounding box center [63, 69] width 61 height 6
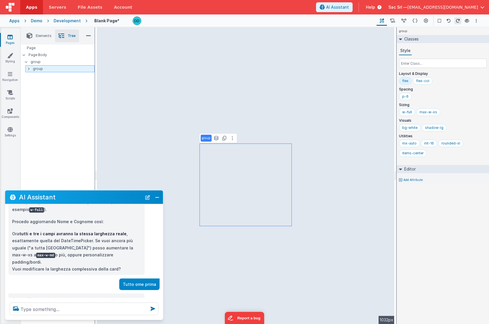
click at [29, 69] on icon at bounding box center [29, 68] width 2 height 5
drag, startPoint x: 44, startPoint y: 70, endPoint x: 38, endPoint y: 64, distance: 8.0
click at [44, 70] on p "group" at bounding box center [64, 69] width 62 height 6
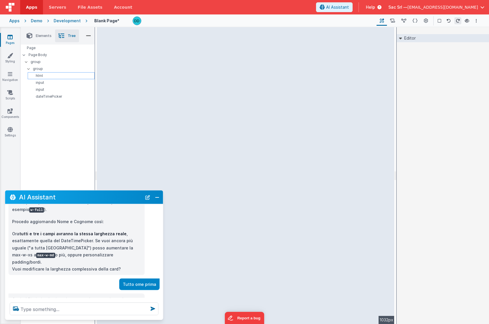
click at [46, 74] on p "html" at bounding box center [62, 75] width 64 height 5
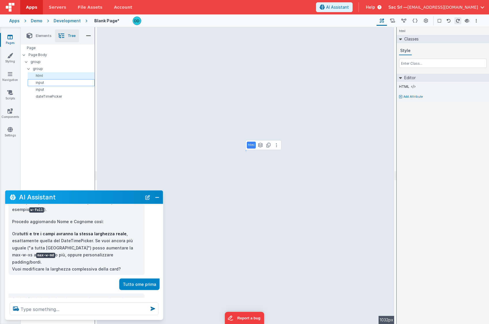
click at [49, 82] on p "input" at bounding box center [62, 82] width 64 height 5
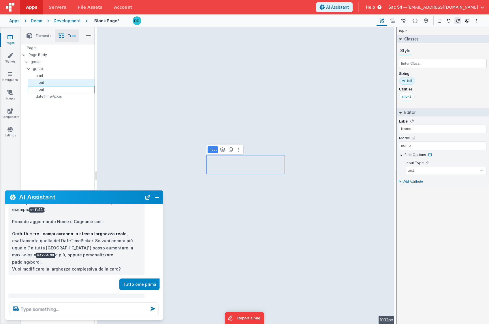
click at [48, 86] on div "input" at bounding box center [61, 89] width 67 height 7
type input "cognome"
type input "Cognome"
click at [49, 96] on p "dateTimePicker" at bounding box center [62, 96] width 64 height 5
type input "DD/MM/YYYY"
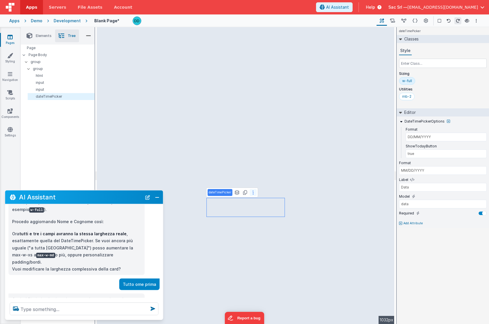
click at [253, 191] on icon at bounding box center [253, 192] width 1 height 5
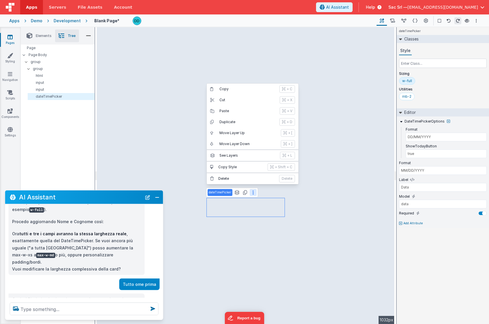
click at [75, 126] on div "Page Page Body group group html input input dateTimePicker" at bounding box center [58, 165] width 74 height 242
click at [158, 198] on button "Close" at bounding box center [158, 197] width 8 height 8
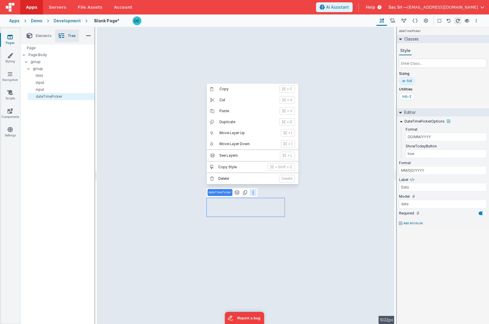
click at [71, 147] on div "Page Page Body group group html input input dateTimePicker" at bounding box center [58, 165] width 74 height 242
type input "div"
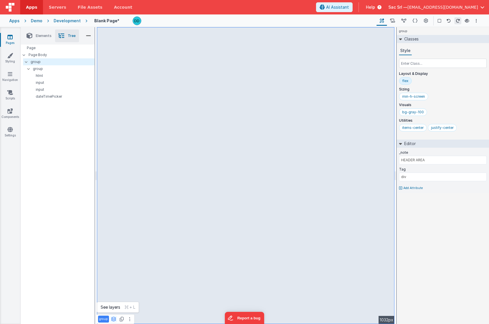
click at [114, 318] on icon at bounding box center [113, 318] width 5 height 5
click at [21, 139] on div "Page Page Body group group html input input dateTimePicker" at bounding box center [58, 165] width 74 height 242
click at [39, 49] on div "Page" at bounding box center [58, 47] width 74 height 7
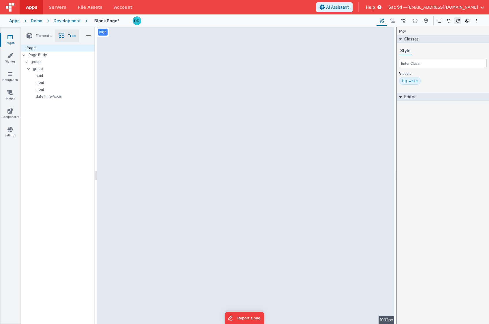
click at [105, 33] on p "page" at bounding box center [102, 32] width 7 height 5
click at [48, 35] on span "Elements" at bounding box center [44, 35] width 16 height 5
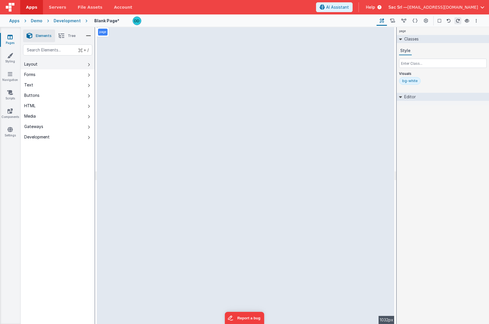
click at [57, 65] on button "Layout" at bounding box center [58, 64] width 74 height 10
click at [382, 23] on icon at bounding box center [382, 21] width 4 height 6
click at [414, 20] on icon at bounding box center [415, 21] width 5 height 6
